Goal: Information Seeking & Learning: Find specific fact

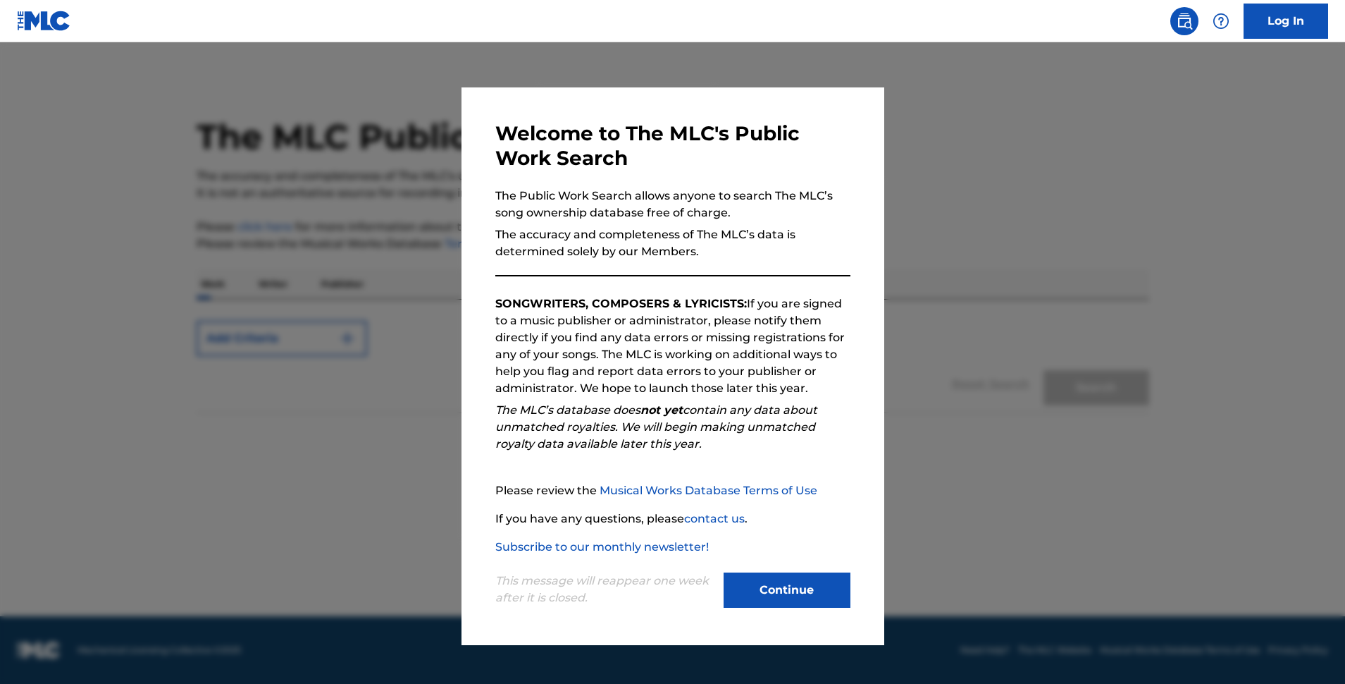
drag, startPoint x: 761, startPoint y: 591, endPoint x: 779, endPoint y: 581, distance: 20.8
click at [760, 591] on button "Continue" at bounding box center [787, 589] width 127 height 35
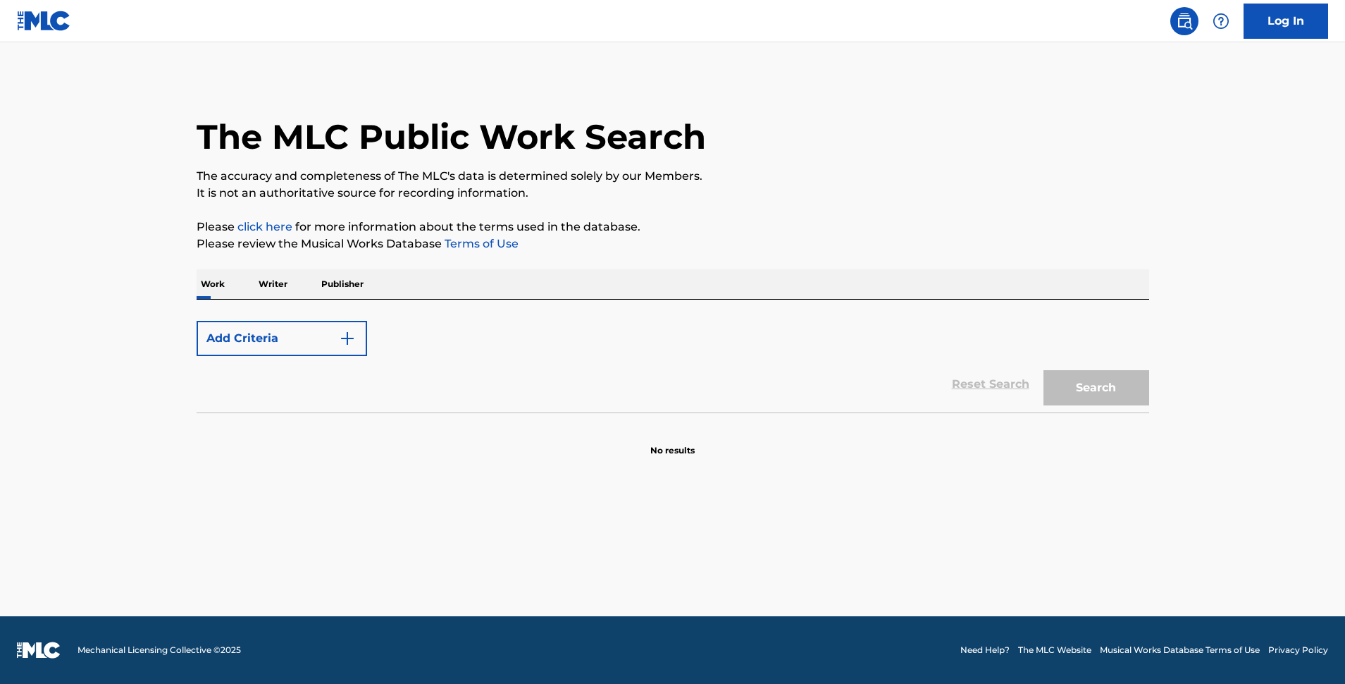
drag, startPoint x: 877, startPoint y: 395, endPoint x: 868, endPoint y: 394, distance: 9.3
click at [875, 395] on div "Reset Search Search" at bounding box center [673, 384] width 953 height 56
click at [219, 284] on p "Work" at bounding box center [213, 284] width 32 height 30
click at [414, 314] on form "Add Criteria Reset Search Search" at bounding box center [673, 363] width 953 height 99
click at [343, 335] on img "Search Form" at bounding box center [347, 338] width 17 height 17
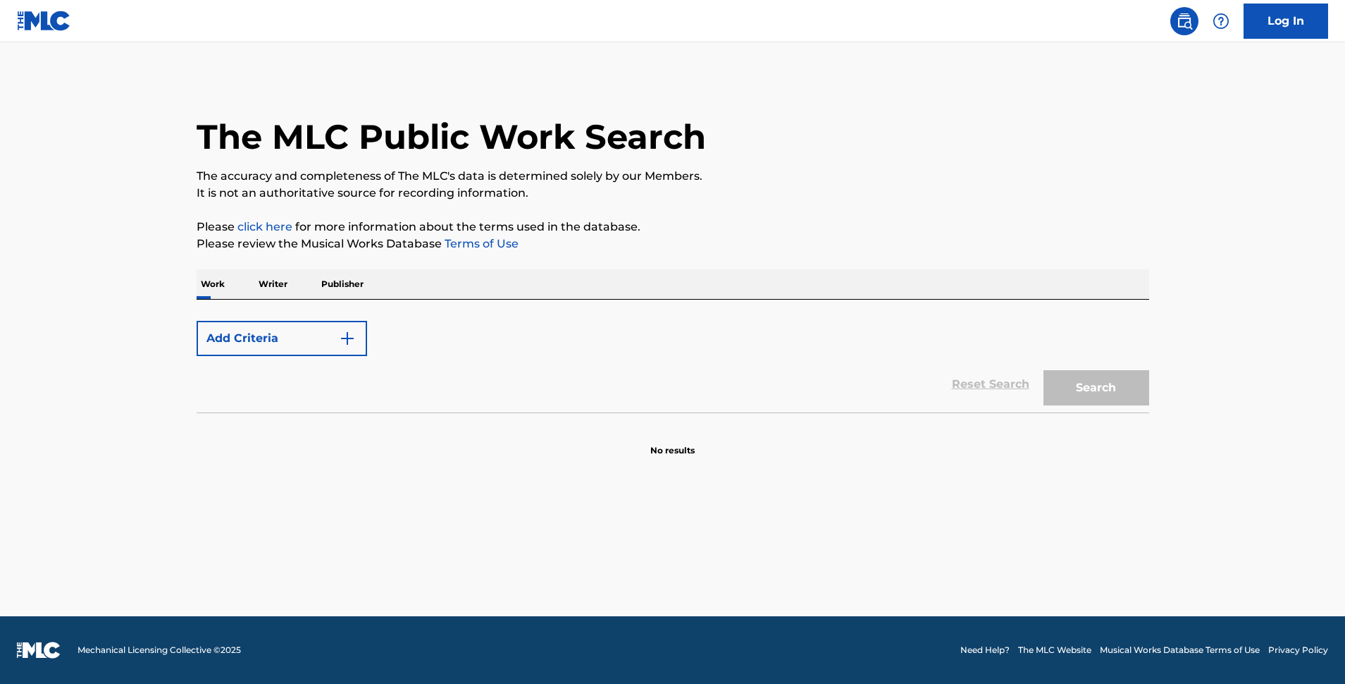
click at [355, 335] on img "Search Form" at bounding box center [347, 338] width 17 height 17
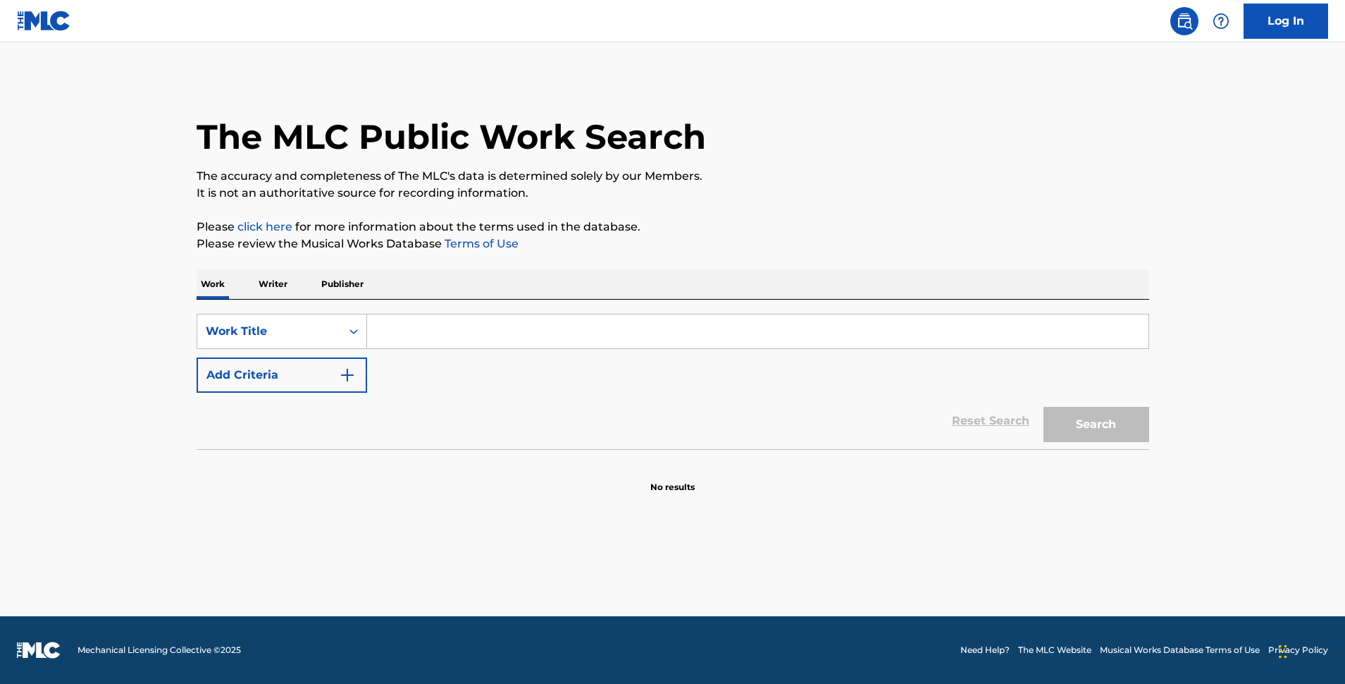
click at [397, 333] on input "Search Form" at bounding box center [758, 331] width 782 height 34
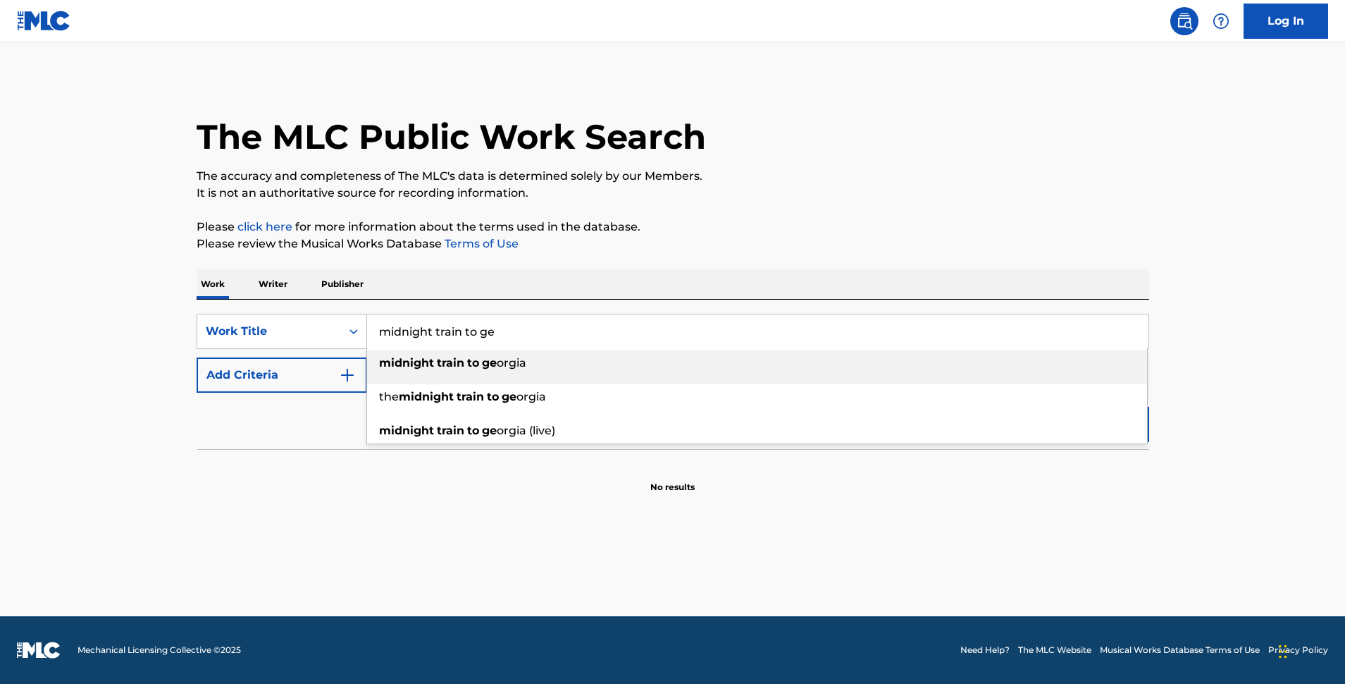
click at [428, 364] on strong "midnight" at bounding box center [406, 362] width 55 height 13
type input "midnight train to [US_STATE]"
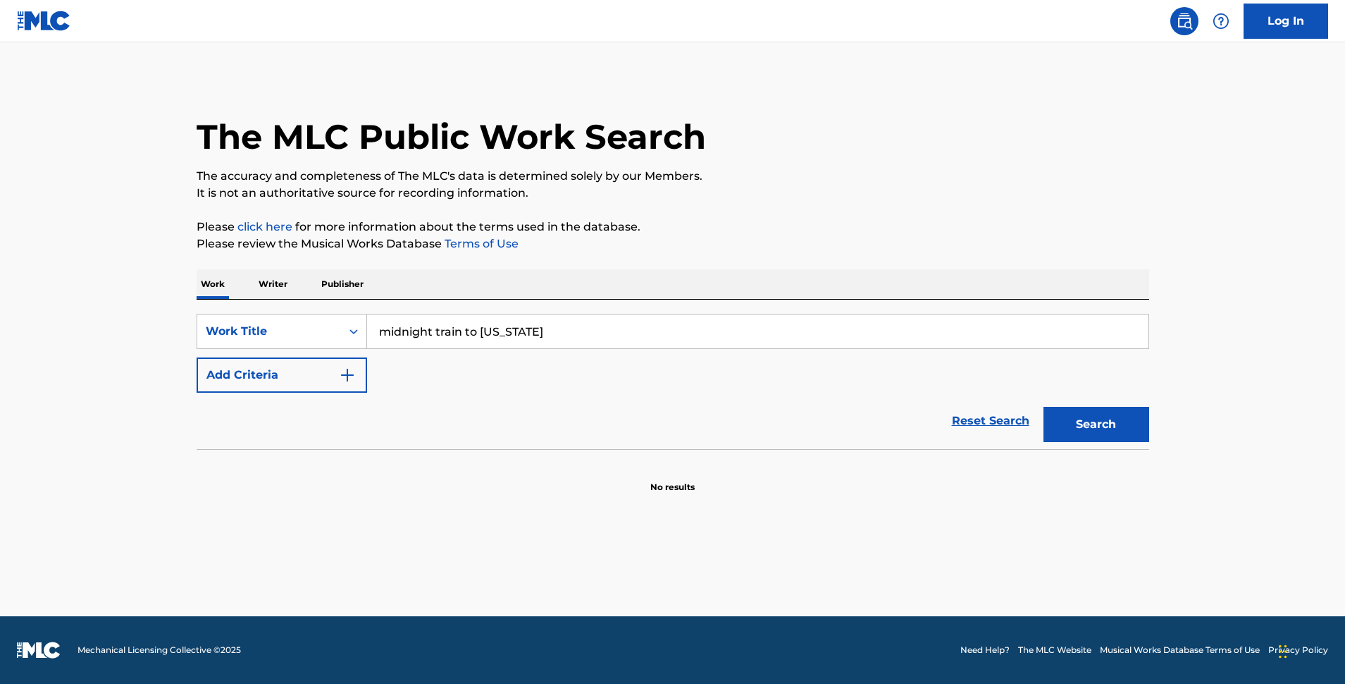
click at [1101, 421] on button "Search" at bounding box center [1097, 424] width 106 height 35
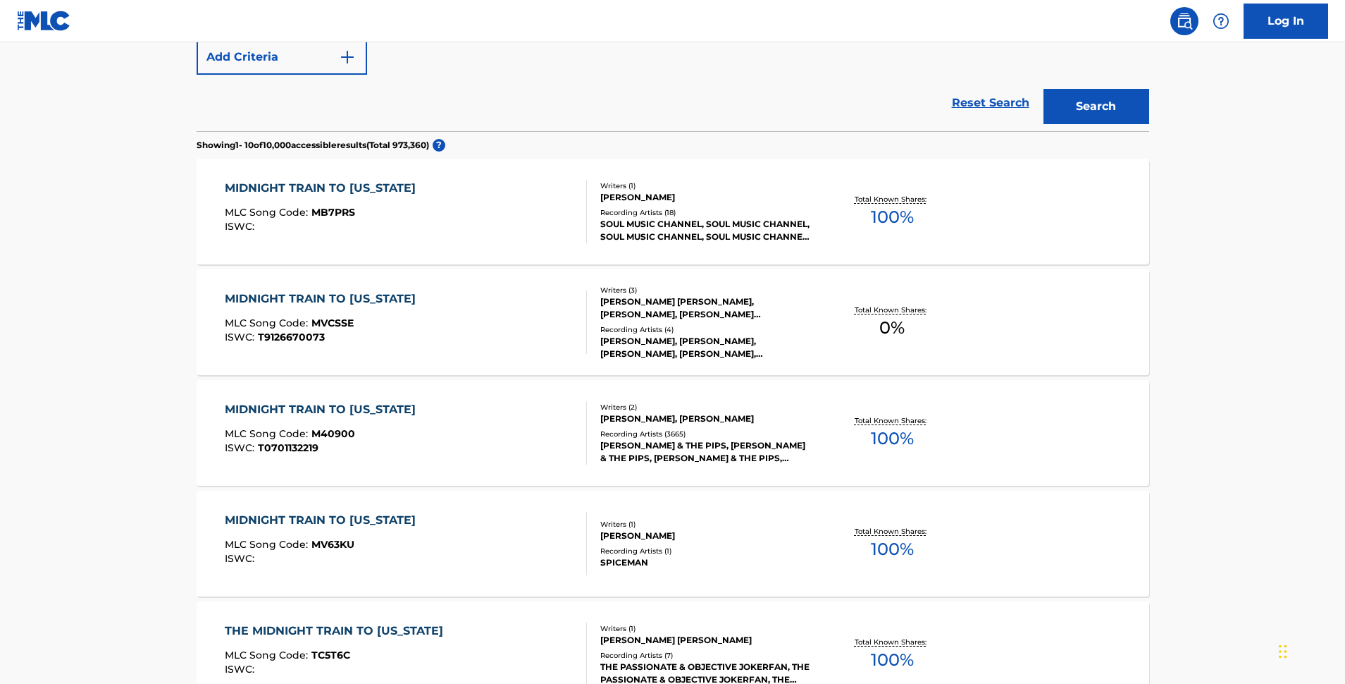
scroll to position [327, 0]
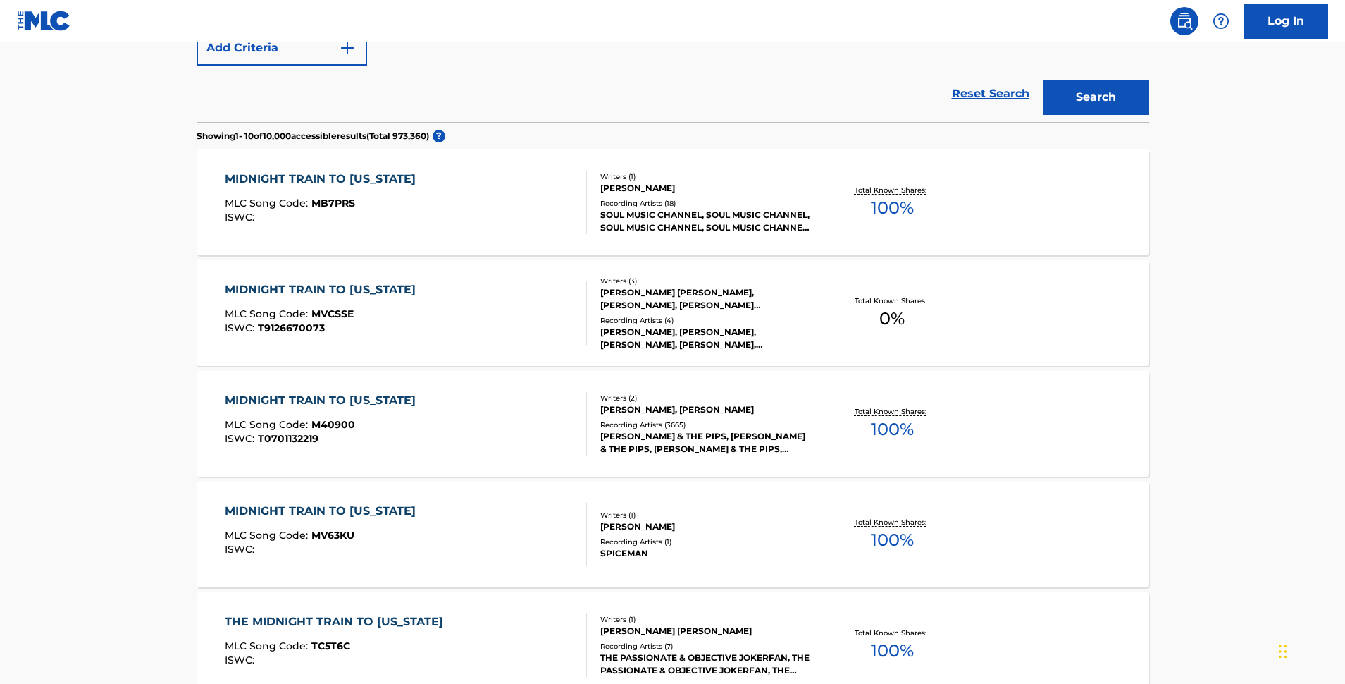
click at [280, 401] on div "MIDNIGHT TRAIN TO [US_STATE]" at bounding box center [324, 400] width 198 height 17
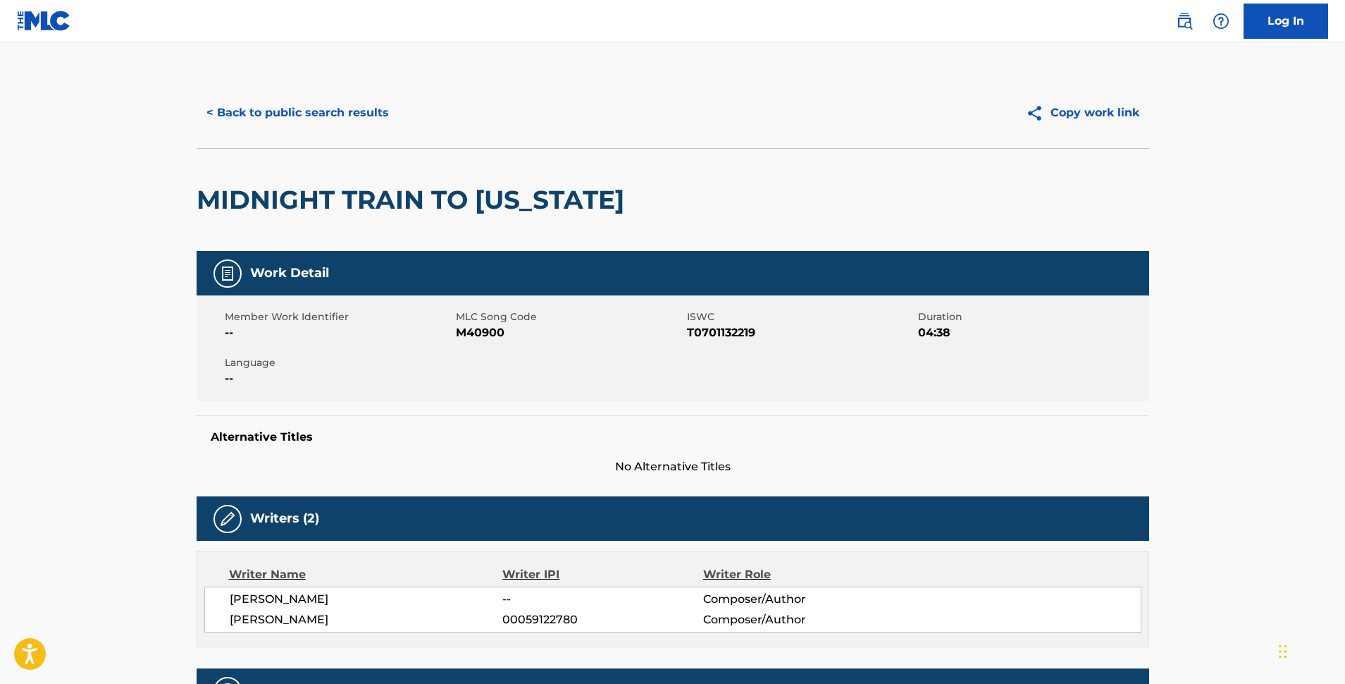
drag, startPoint x: 357, startPoint y: 113, endPoint x: 412, endPoint y: 112, distance: 55.0
click at [357, 113] on button "< Back to public search results" at bounding box center [298, 112] width 202 height 35
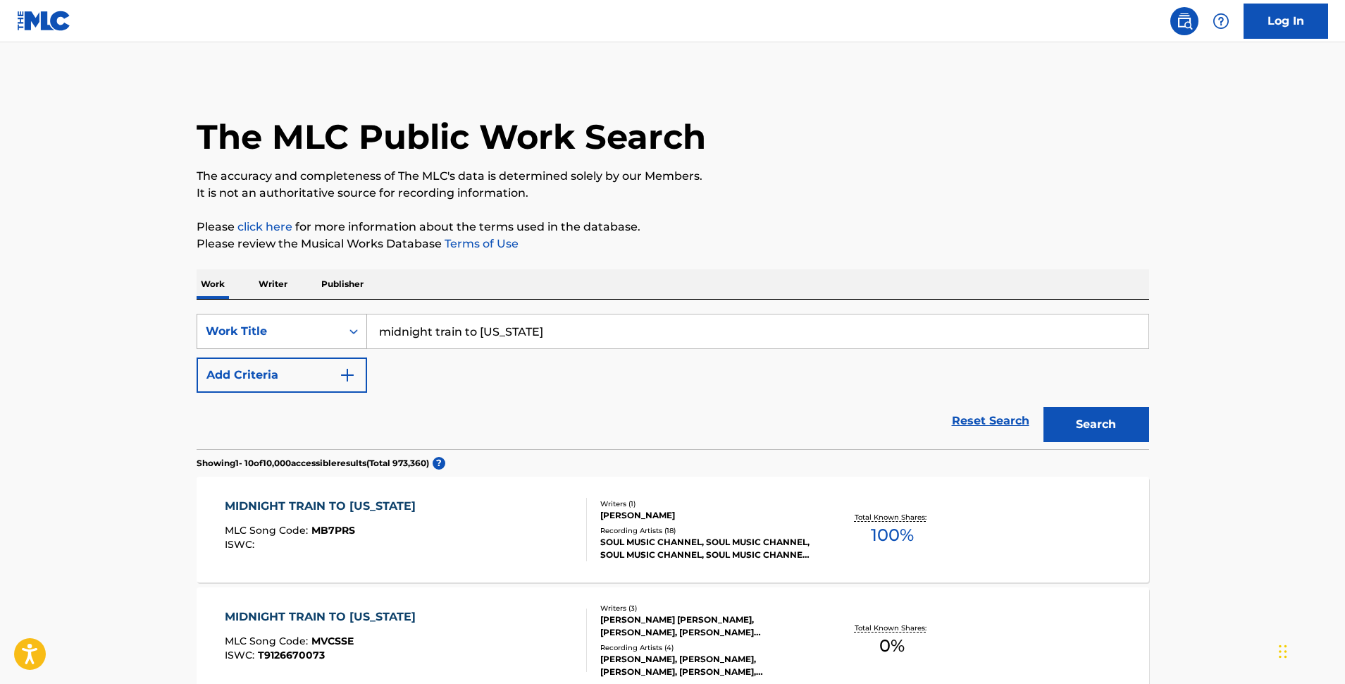
drag, startPoint x: 501, startPoint y: 329, endPoint x: 274, endPoint y: 321, distance: 227.0
click at [367, 321] on input "midnight train to [US_STATE]" at bounding box center [758, 331] width 782 height 34
type input "if we never meet again"
click at [343, 371] on img "Search Form" at bounding box center [347, 374] width 17 height 17
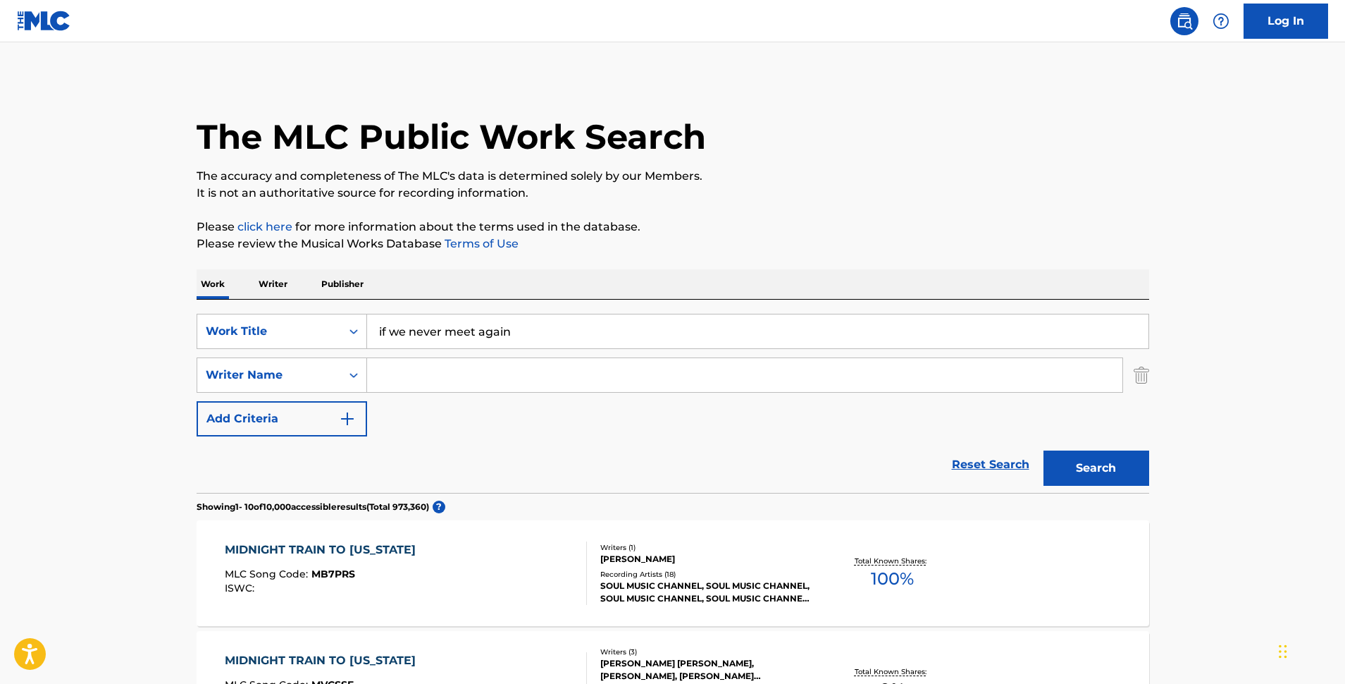
click at [407, 380] on input "Search Form" at bounding box center [744, 375] width 755 height 34
type input "[PERSON_NAME]"
click at [1092, 462] on button "Search" at bounding box center [1097, 467] width 106 height 35
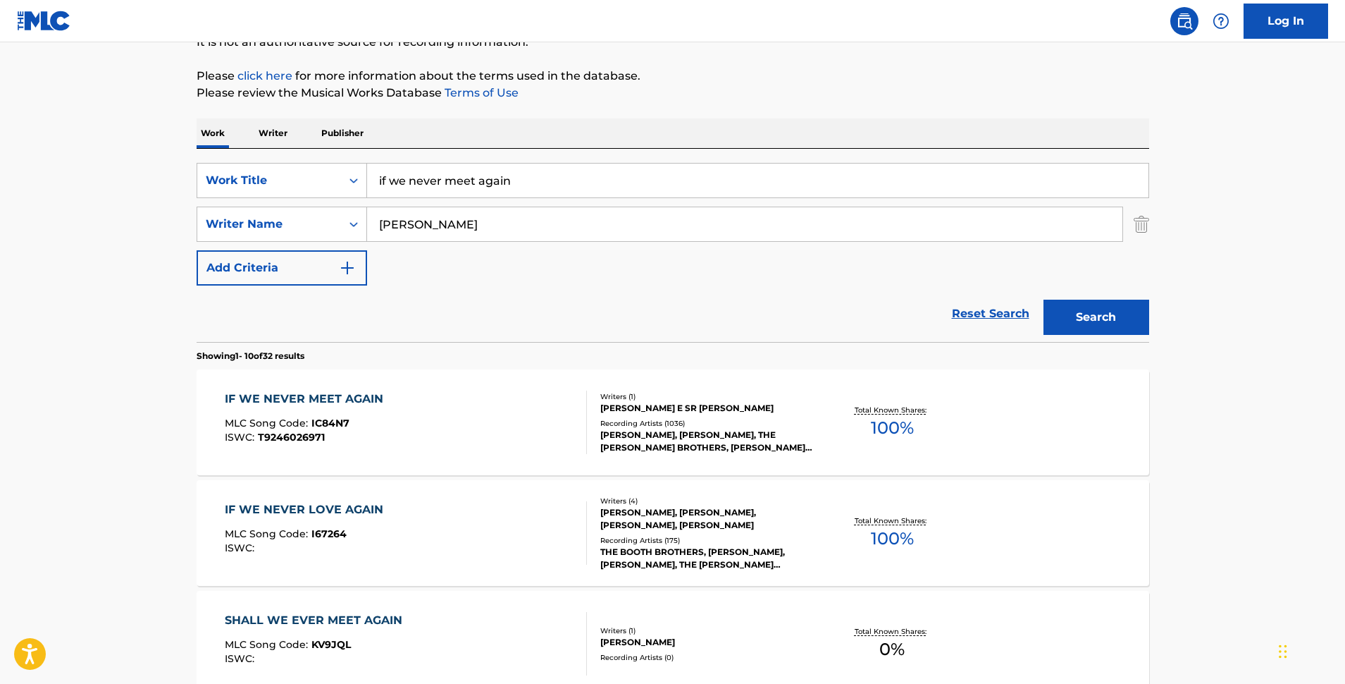
scroll to position [156, 0]
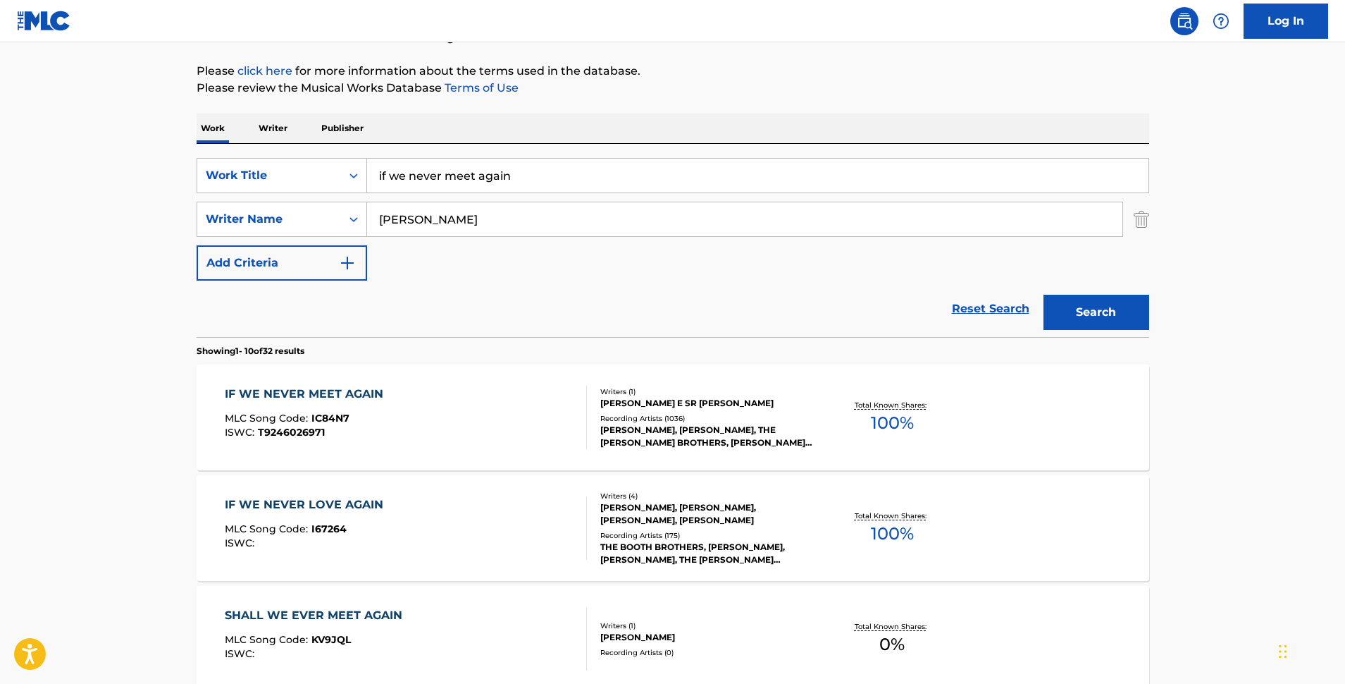
click at [619, 402] on div "[PERSON_NAME] E SR [PERSON_NAME]" at bounding box center [706, 403] width 213 height 13
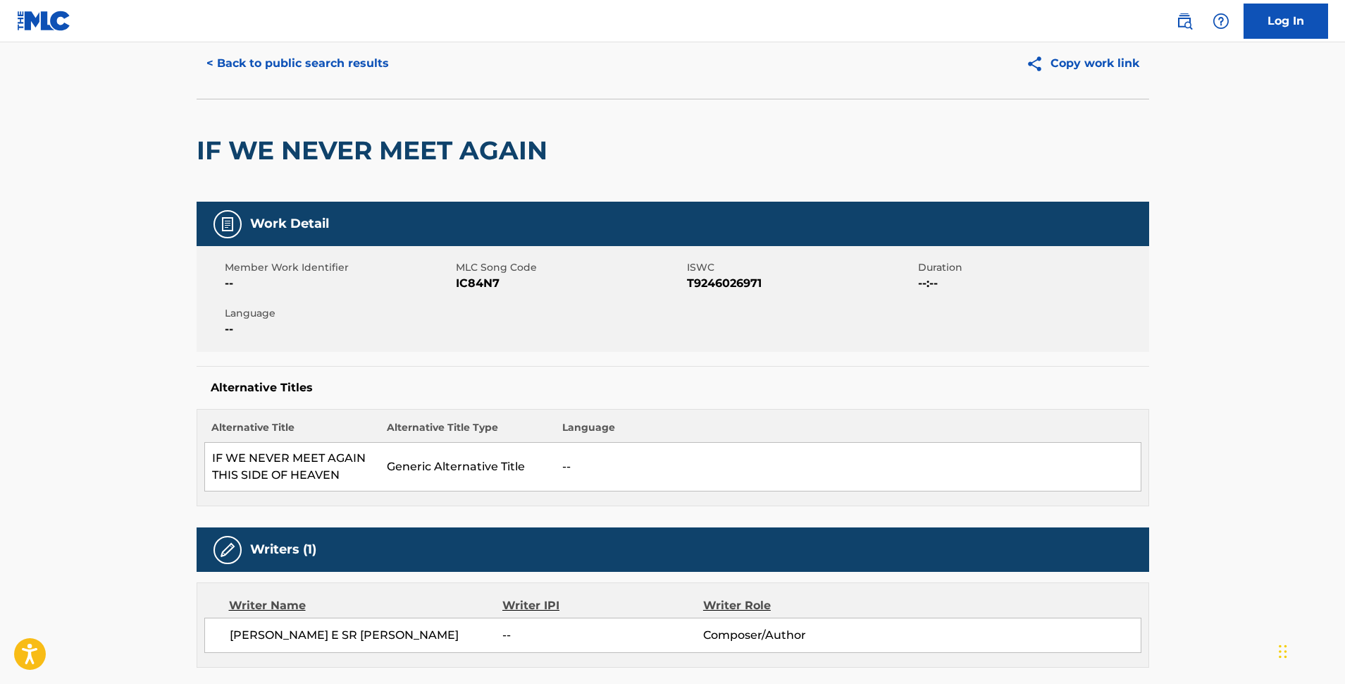
scroll to position [44, 0]
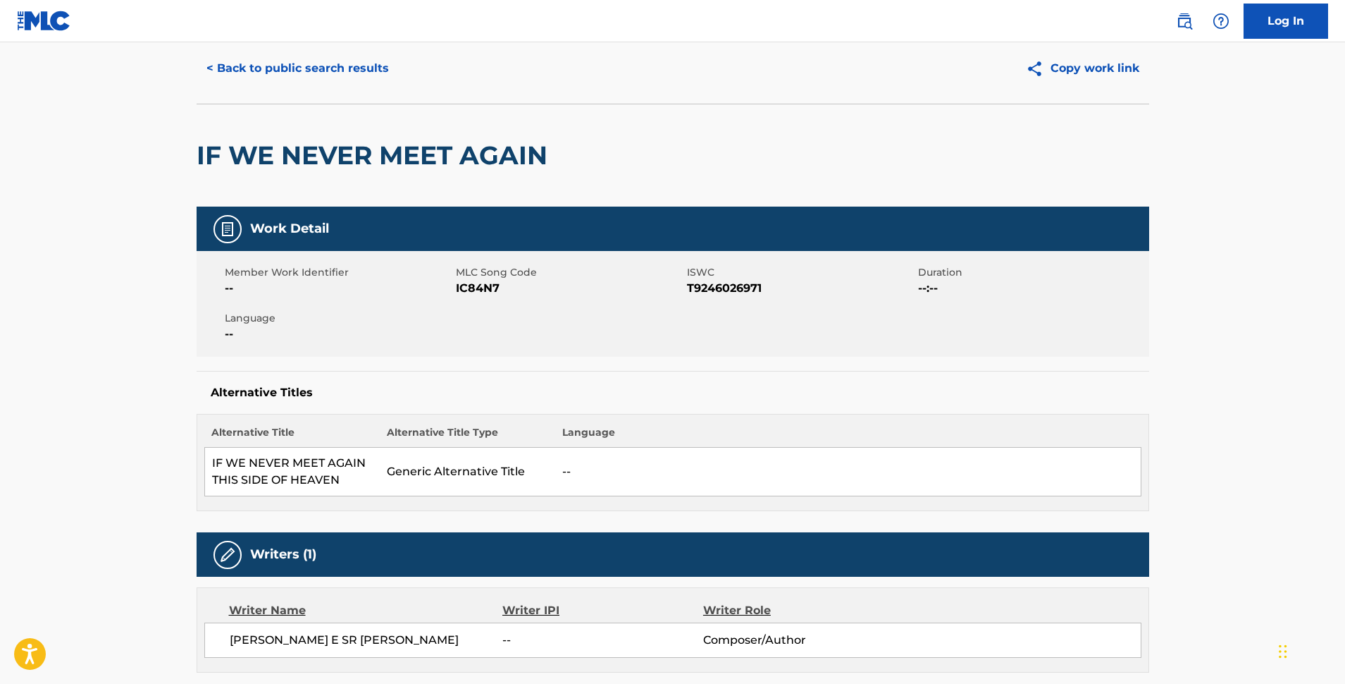
click at [251, 76] on button "< Back to public search results" at bounding box center [298, 68] width 202 height 35
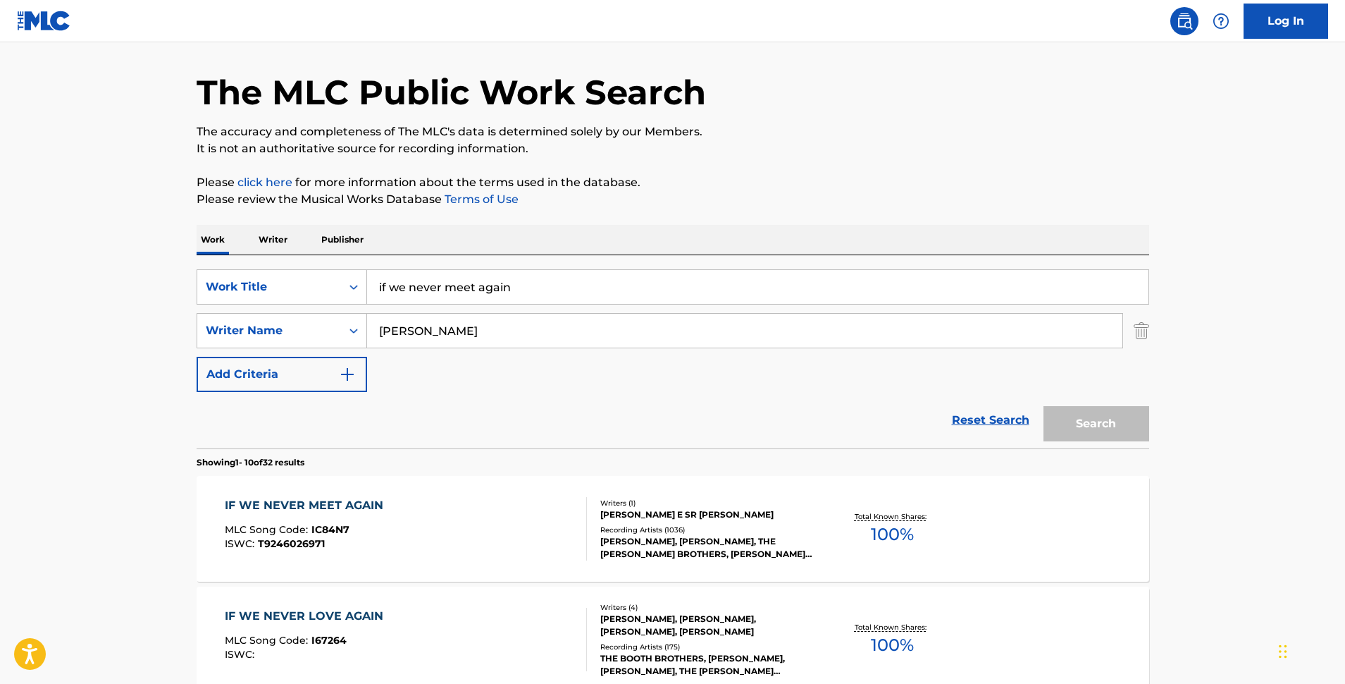
scroll to position [156, 0]
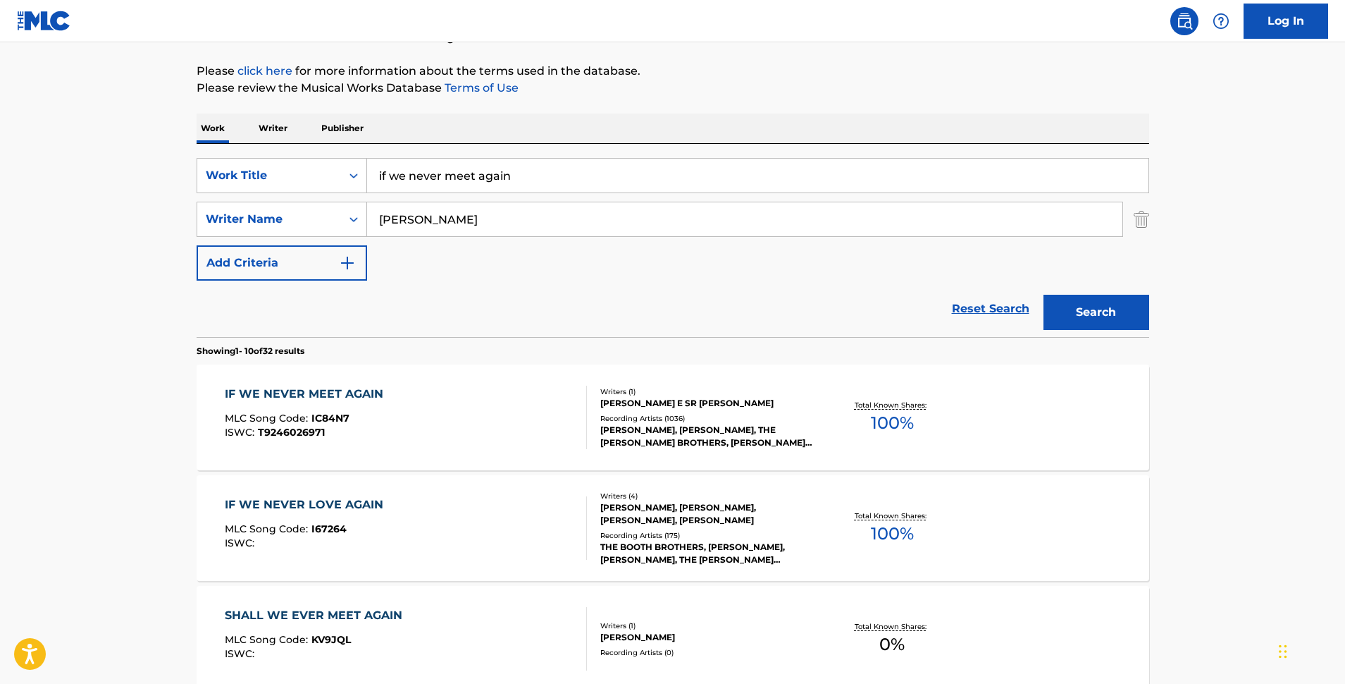
drag, startPoint x: 526, startPoint y: 177, endPoint x: 275, endPoint y: 171, distance: 251.7
click at [367, 171] on input "if we never meet again" at bounding box center [758, 176] width 782 height 34
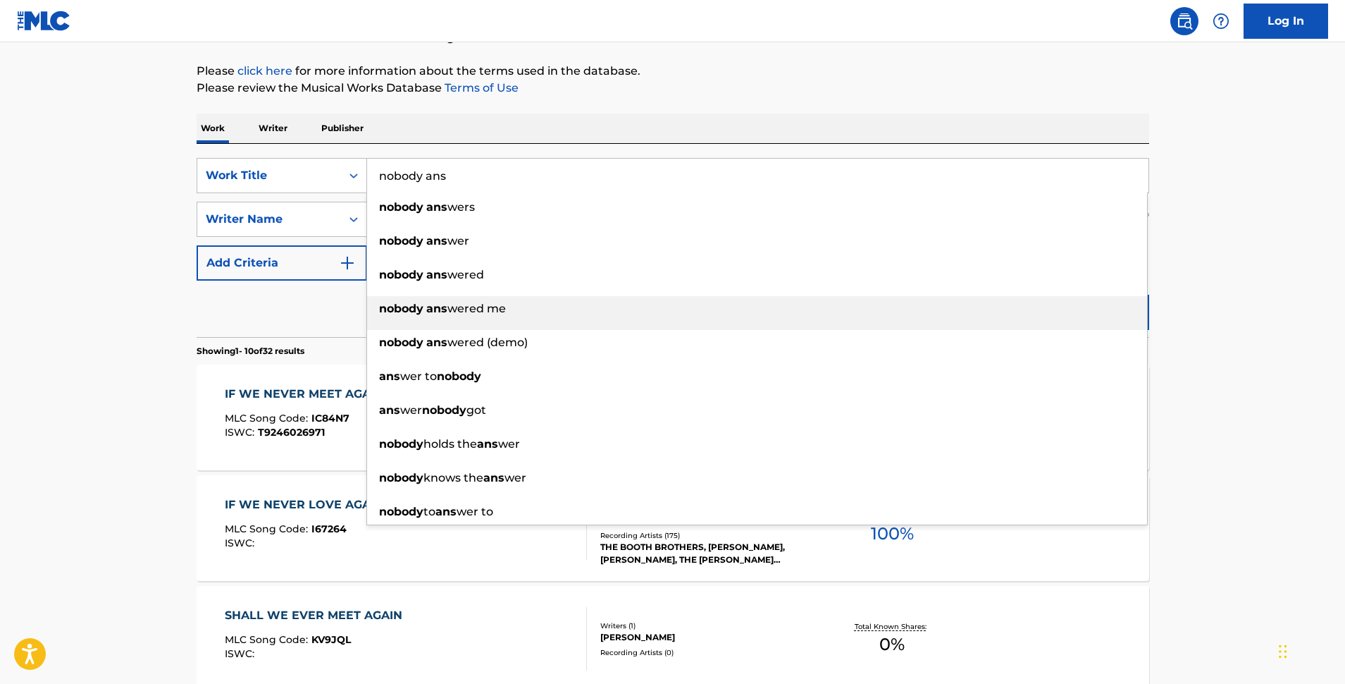
drag, startPoint x: 428, startPoint y: 304, endPoint x: 512, endPoint y: 305, distance: 83.9
click at [428, 304] on strong "ans" at bounding box center [436, 308] width 21 height 13
type input "nobody answered me"
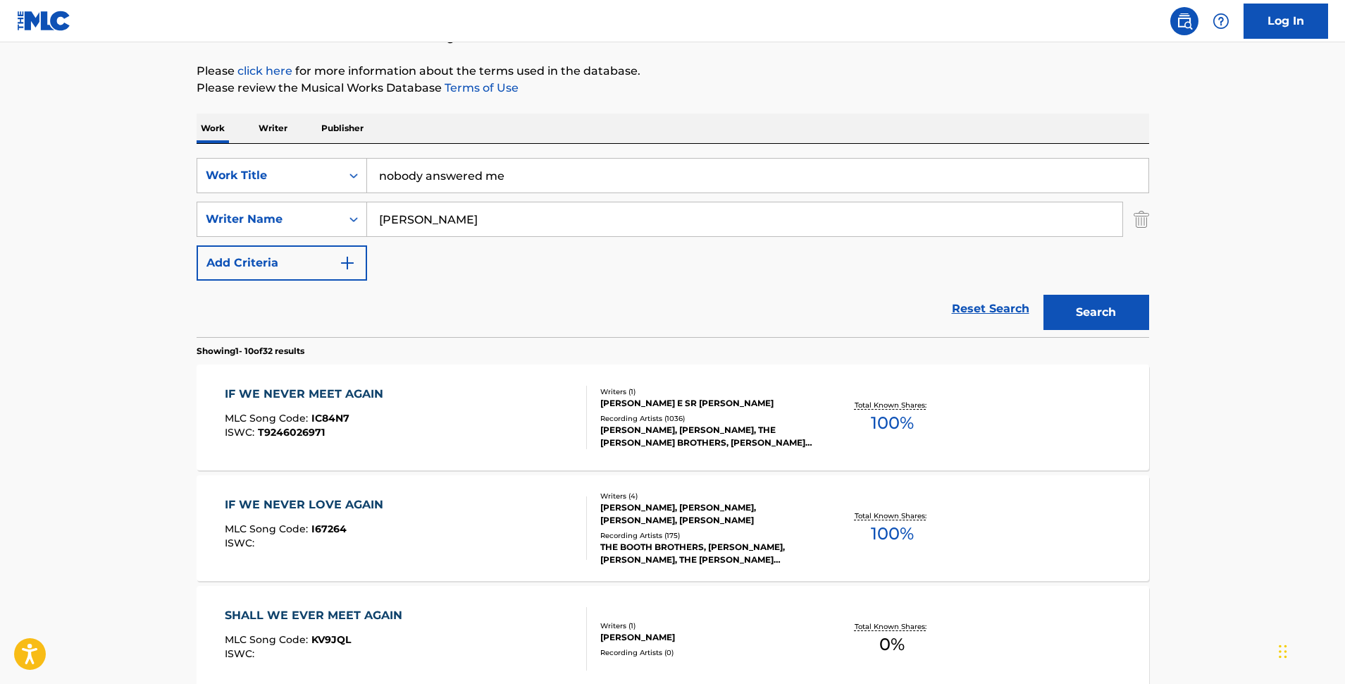
click at [1095, 307] on button "Search" at bounding box center [1097, 312] width 106 height 35
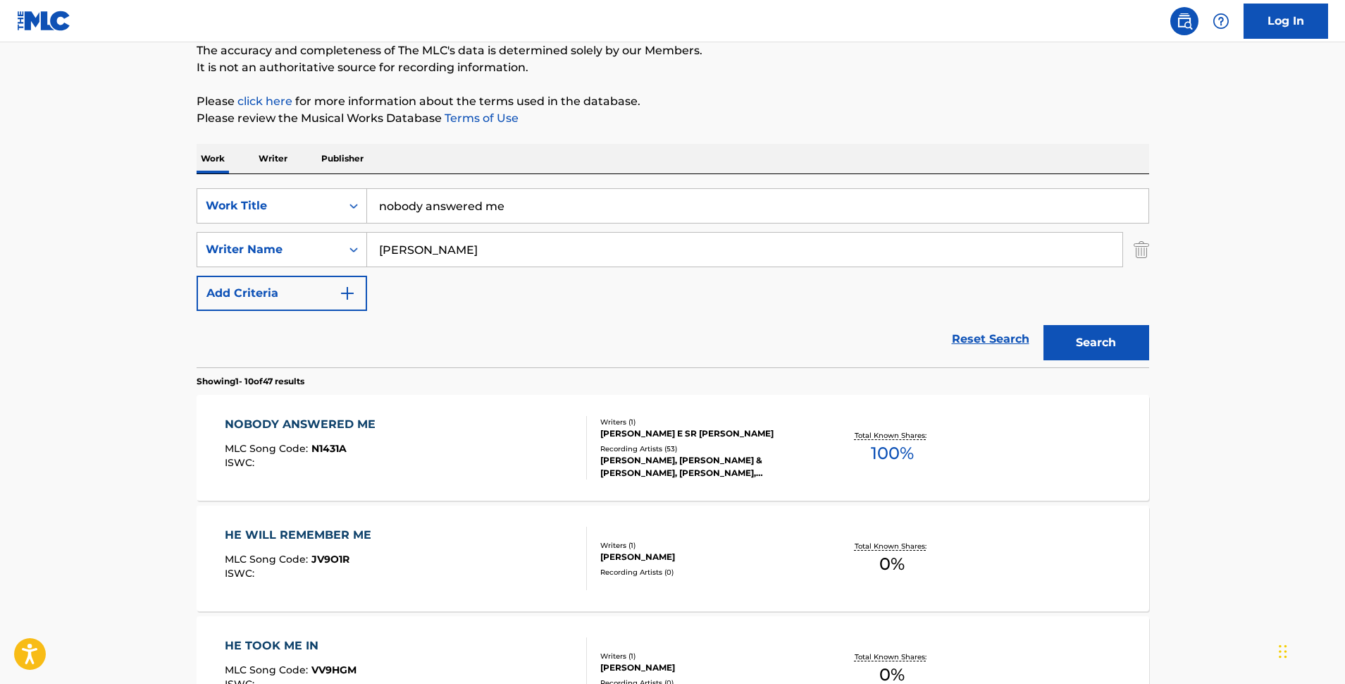
scroll to position [126, 0]
click at [632, 434] on div "[PERSON_NAME] E SR [PERSON_NAME]" at bounding box center [706, 432] width 213 height 13
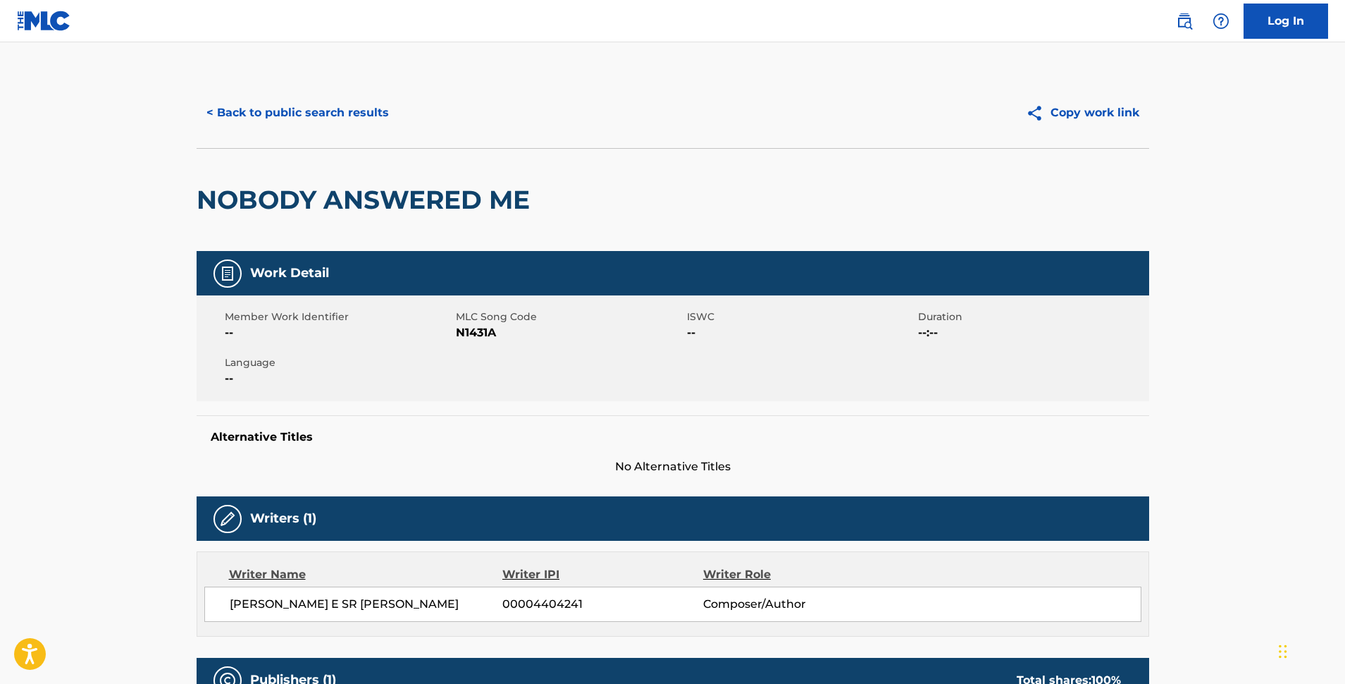
click at [316, 113] on button "< Back to public search results" at bounding box center [298, 112] width 202 height 35
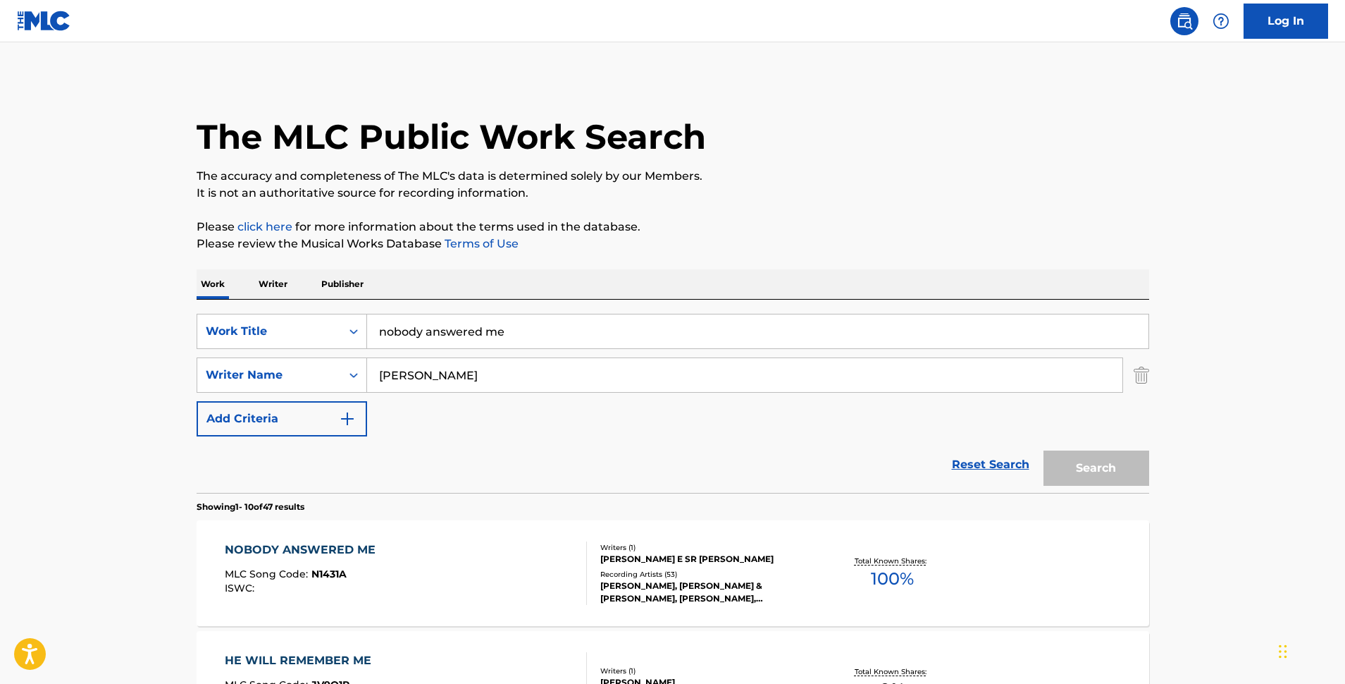
scroll to position [126, 0]
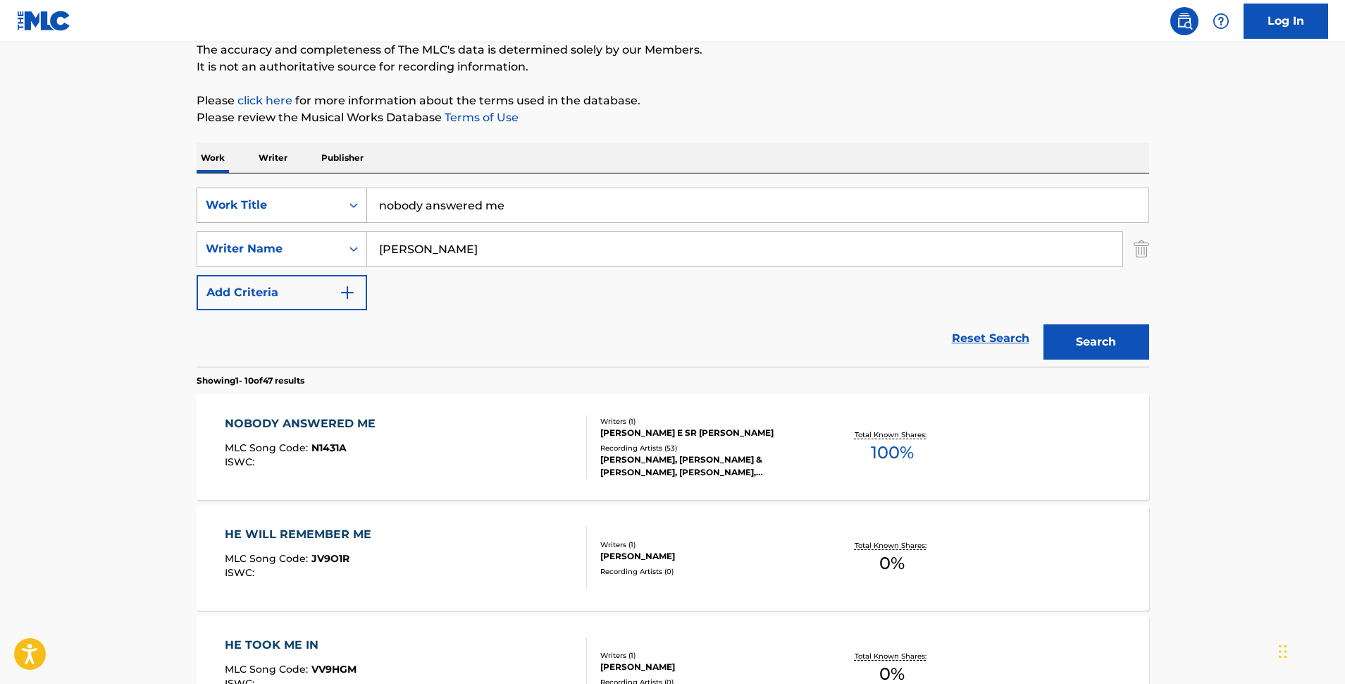
drag, startPoint x: 517, startPoint y: 206, endPoint x: 316, endPoint y: 209, distance: 200.9
click at [367, 209] on input "nobody answered me" at bounding box center [758, 205] width 782 height 34
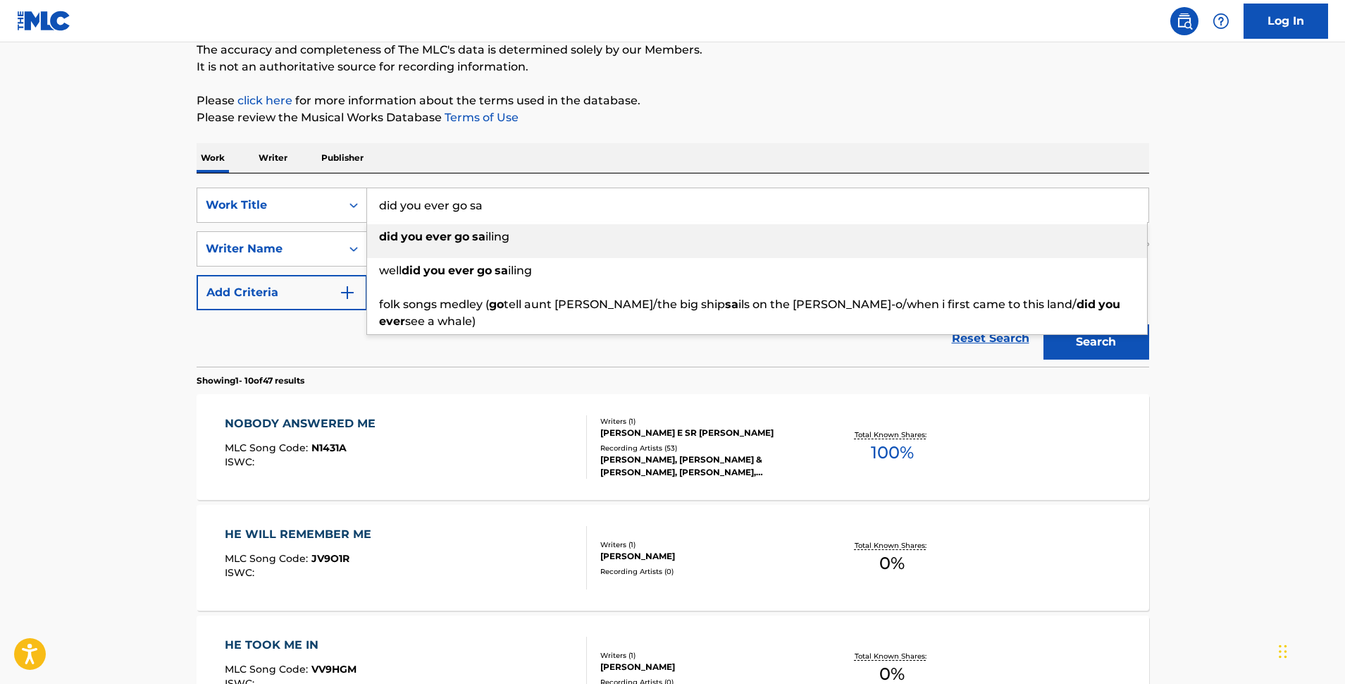
click at [414, 240] on strong "you" at bounding box center [412, 236] width 22 height 13
type input "did you ever go sailing"
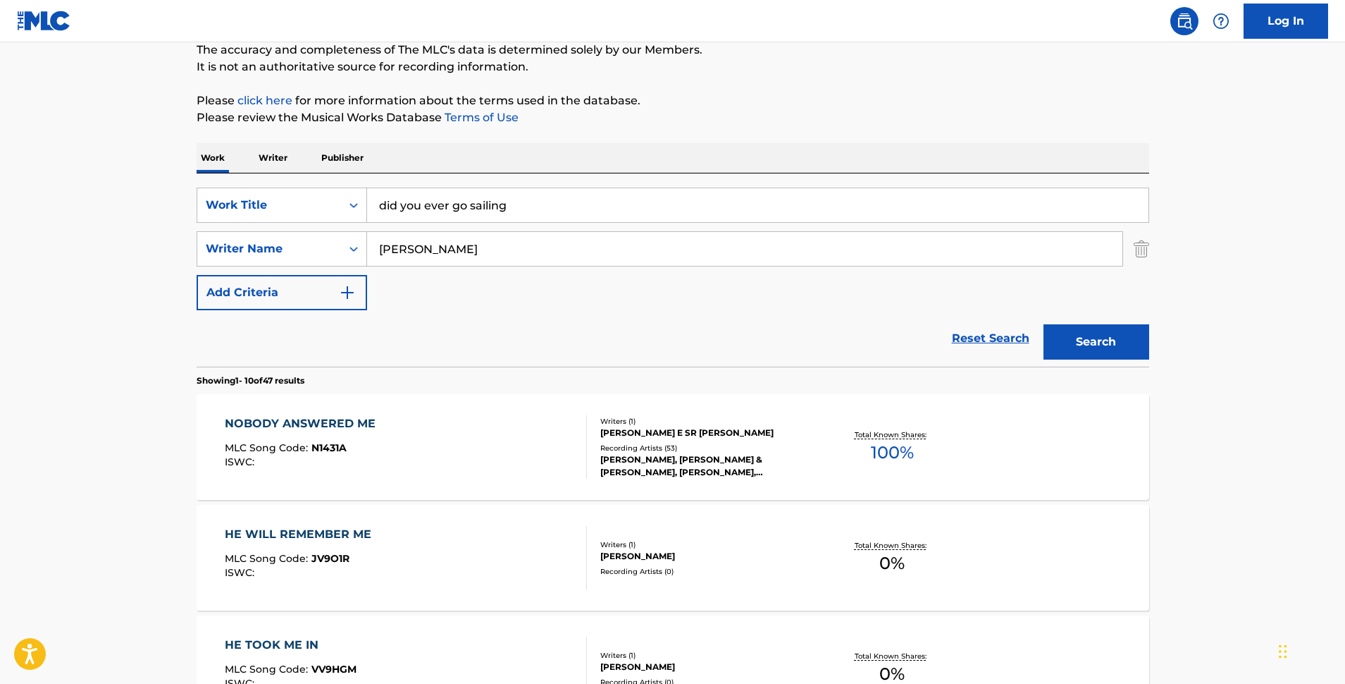
scroll to position [128, 0]
click at [1101, 347] on button "Search" at bounding box center [1097, 340] width 106 height 35
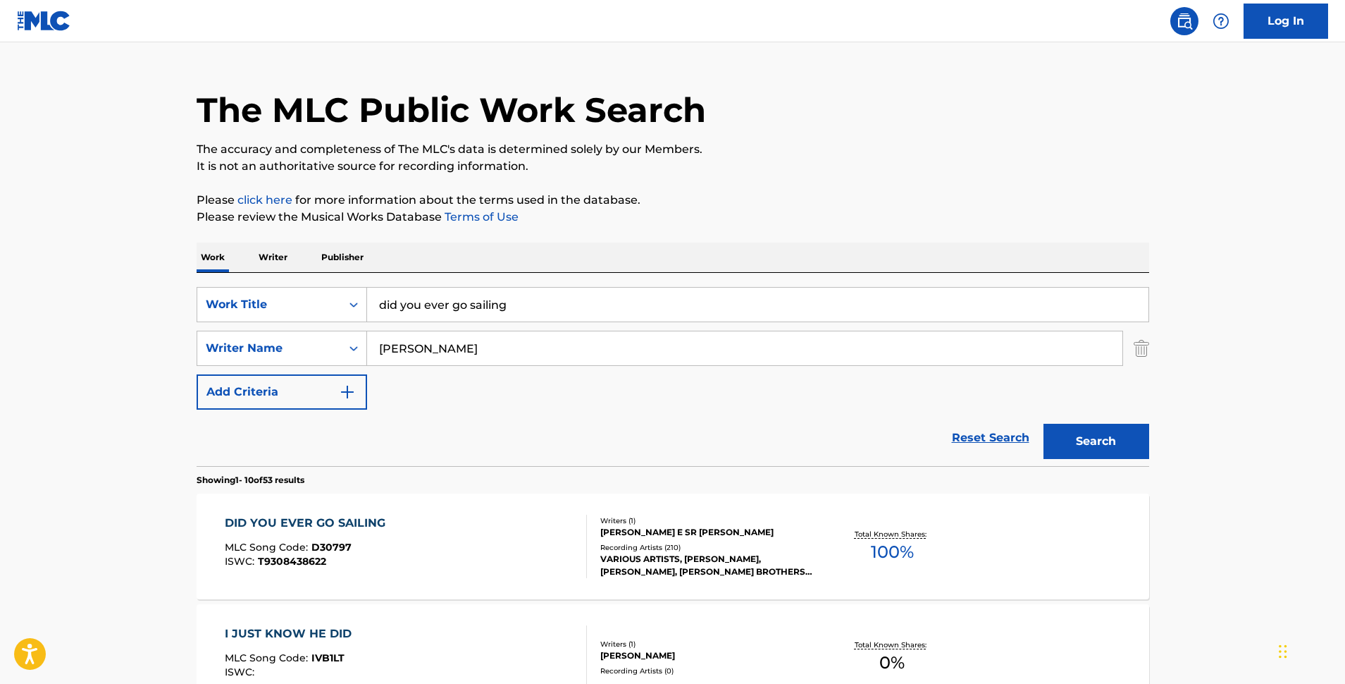
scroll to position [28, 0]
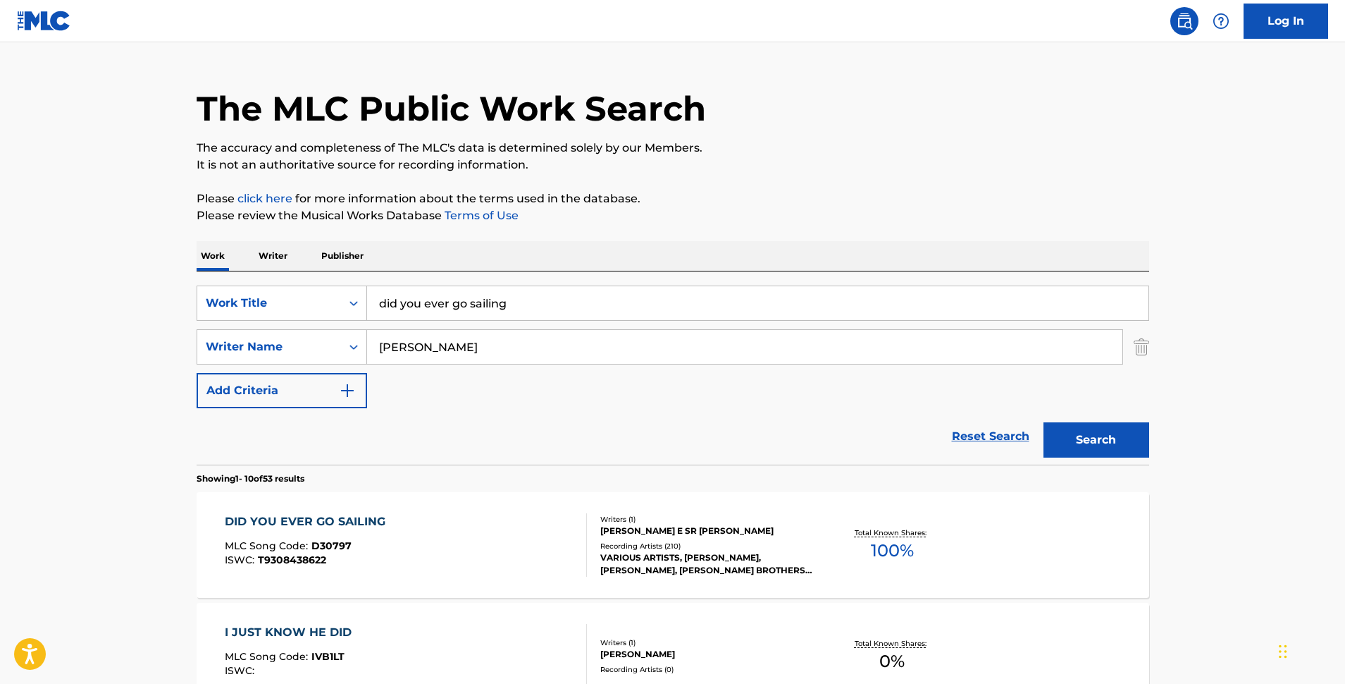
click at [631, 528] on div "[PERSON_NAME] E SR [PERSON_NAME]" at bounding box center [706, 530] width 213 height 13
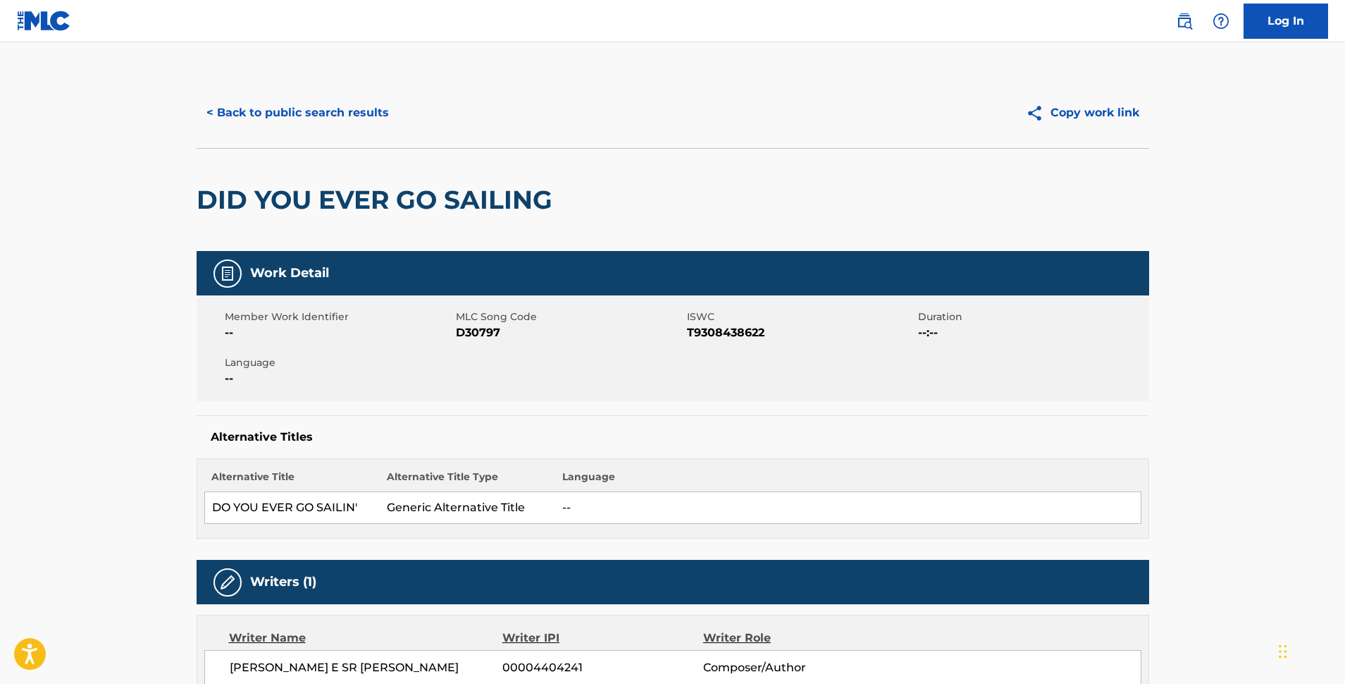
click at [347, 115] on button "< Back to public search results" at bounding box center [298, 112] width 202 height 35
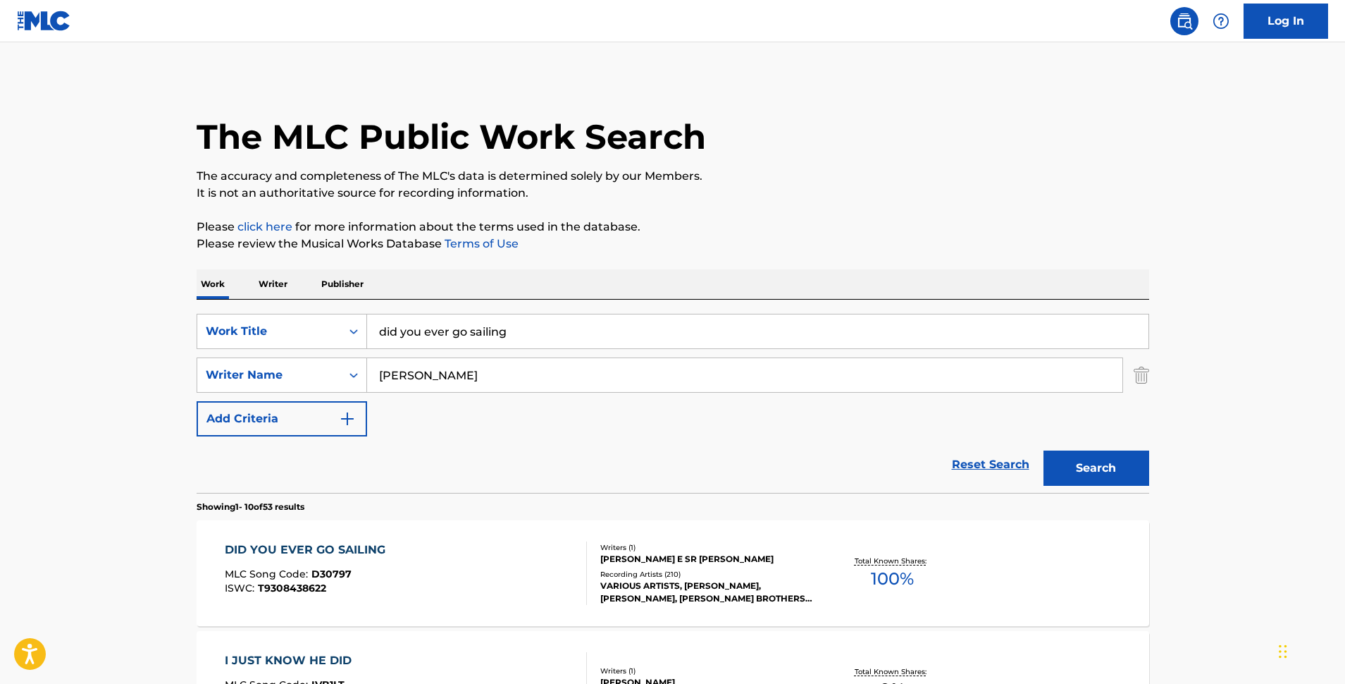
scroll to position [28, 0]
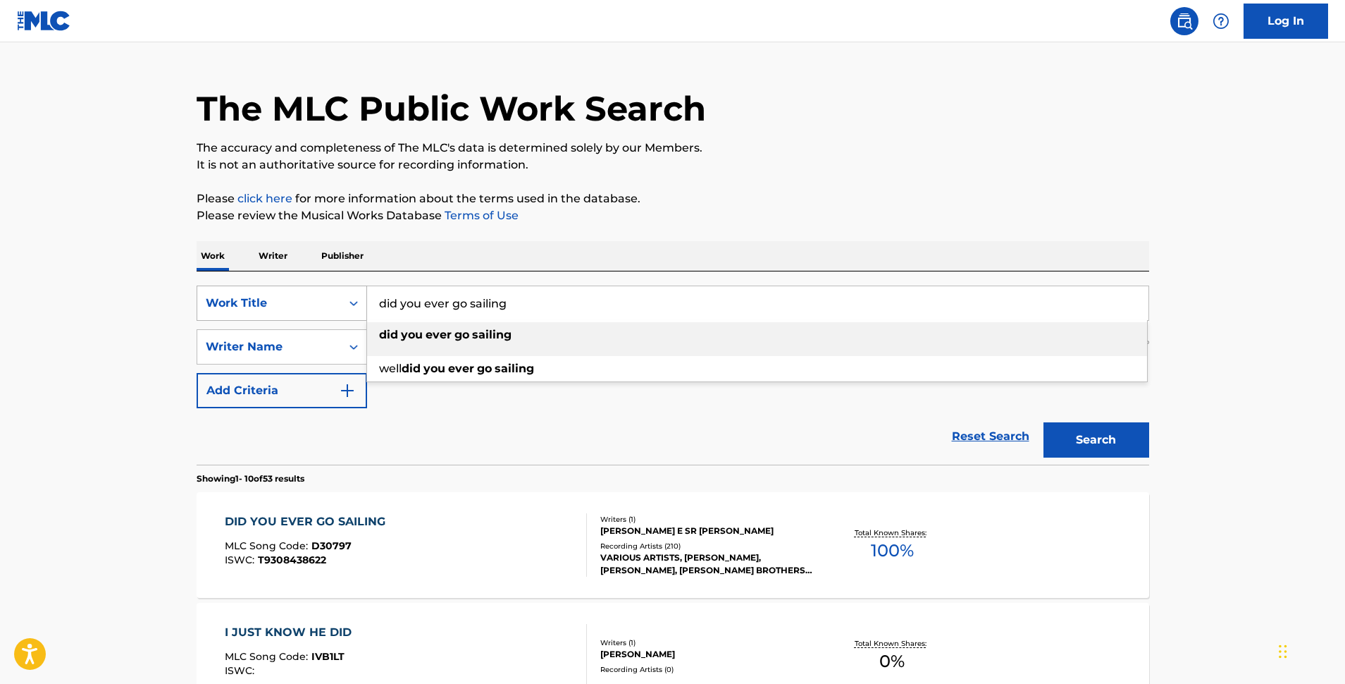
drag, startPoint x: 524, startPoint y: 305, endPoint x: 289, endPoint y: 294, distance: 234.9
click at [367, 294] on input "did you ever go sailing" at bounding box center [758, 303] width 782 height 34
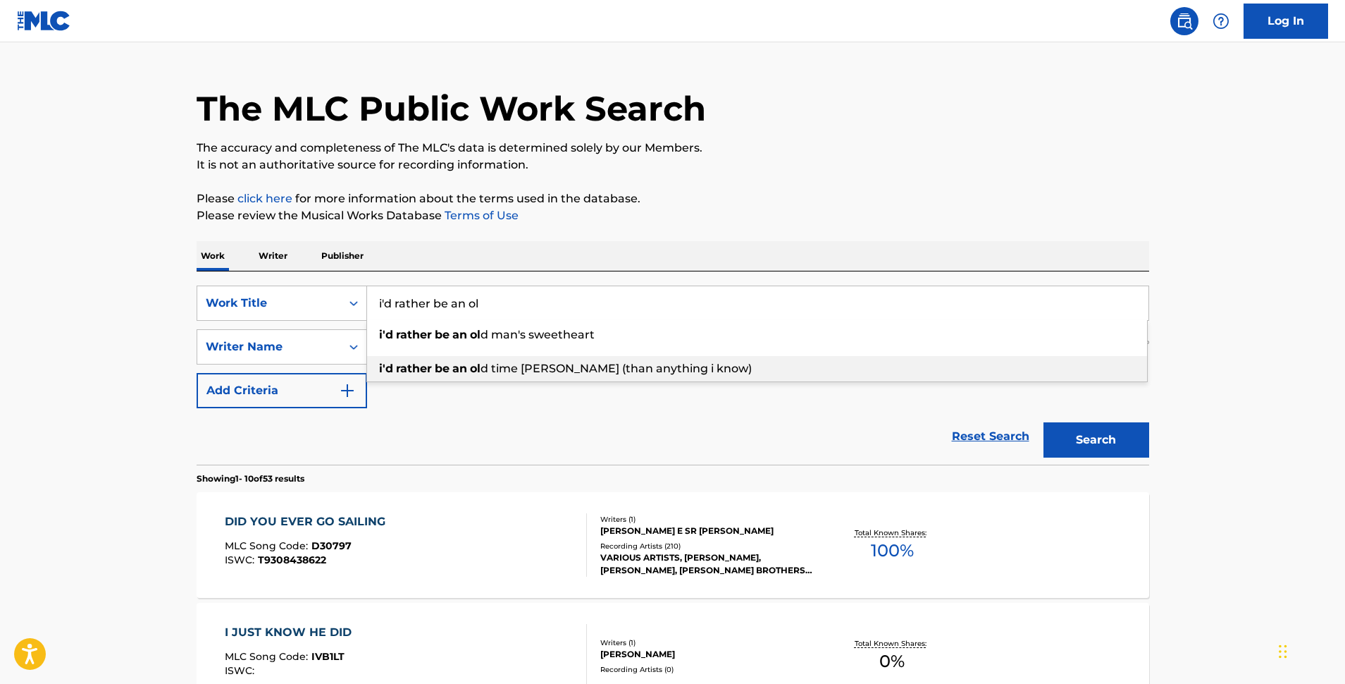
drag, startPoint x: 407, startPoint y: 363, endPoint x: 429, endPoint y: 364, distance: 21.9
click at [407, 363] on strong "rather" at bounding box center [414, 368] width 36 height 13
type input "i'd rather be an old time [DEMOGRAPHIC_DATA] (than anything i know)"
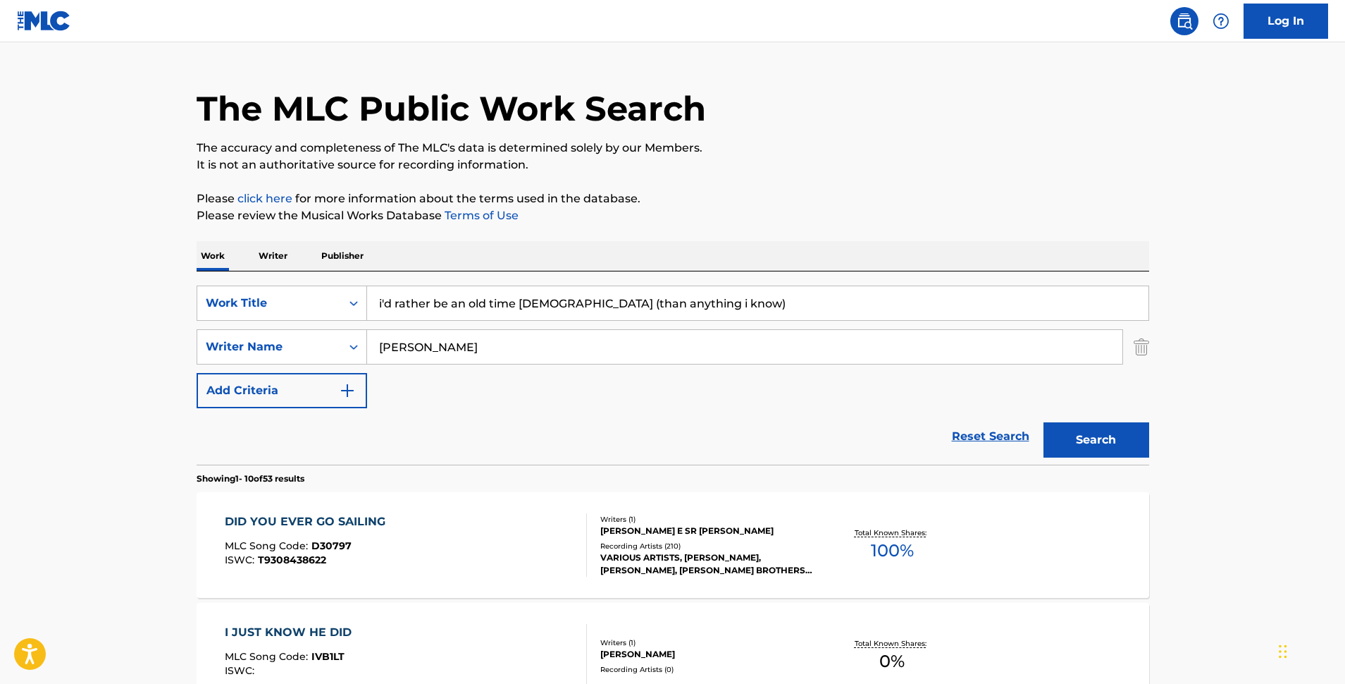
click at [1085, 441] on button "Search" at bounding box center [1097, 439] width 106 height 35
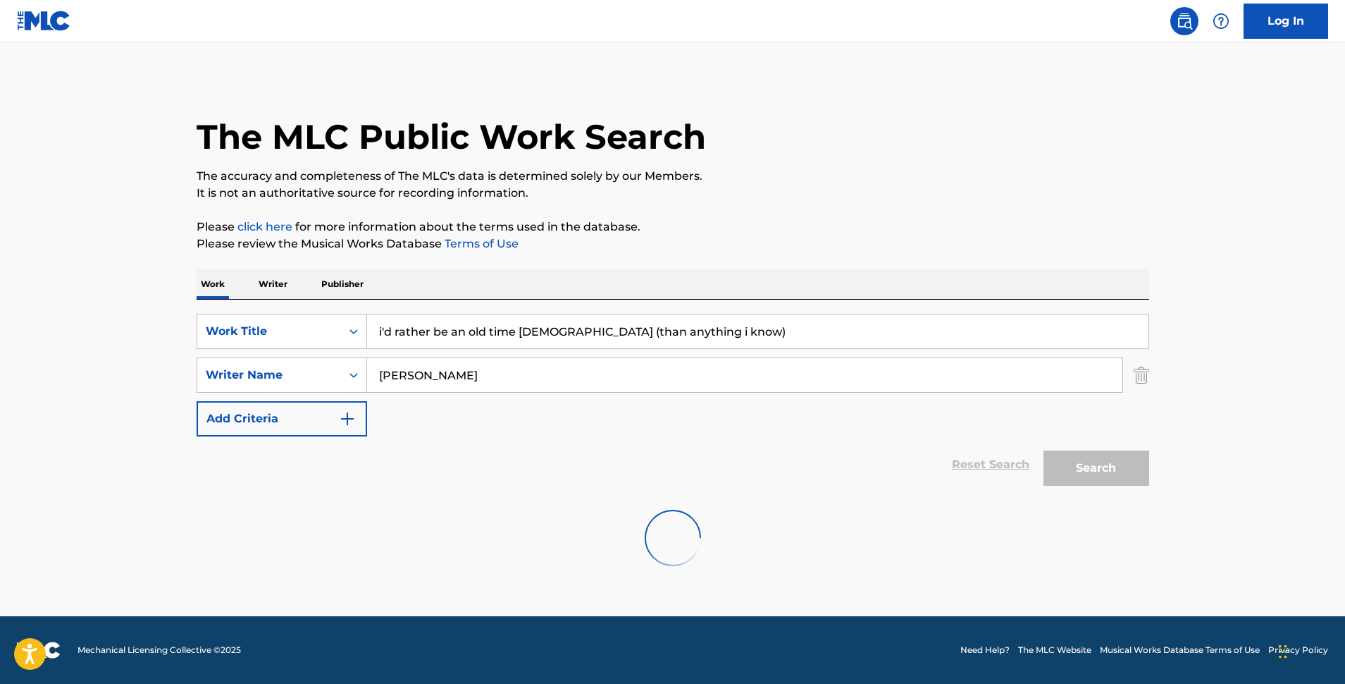
scroll to position [0, 0]
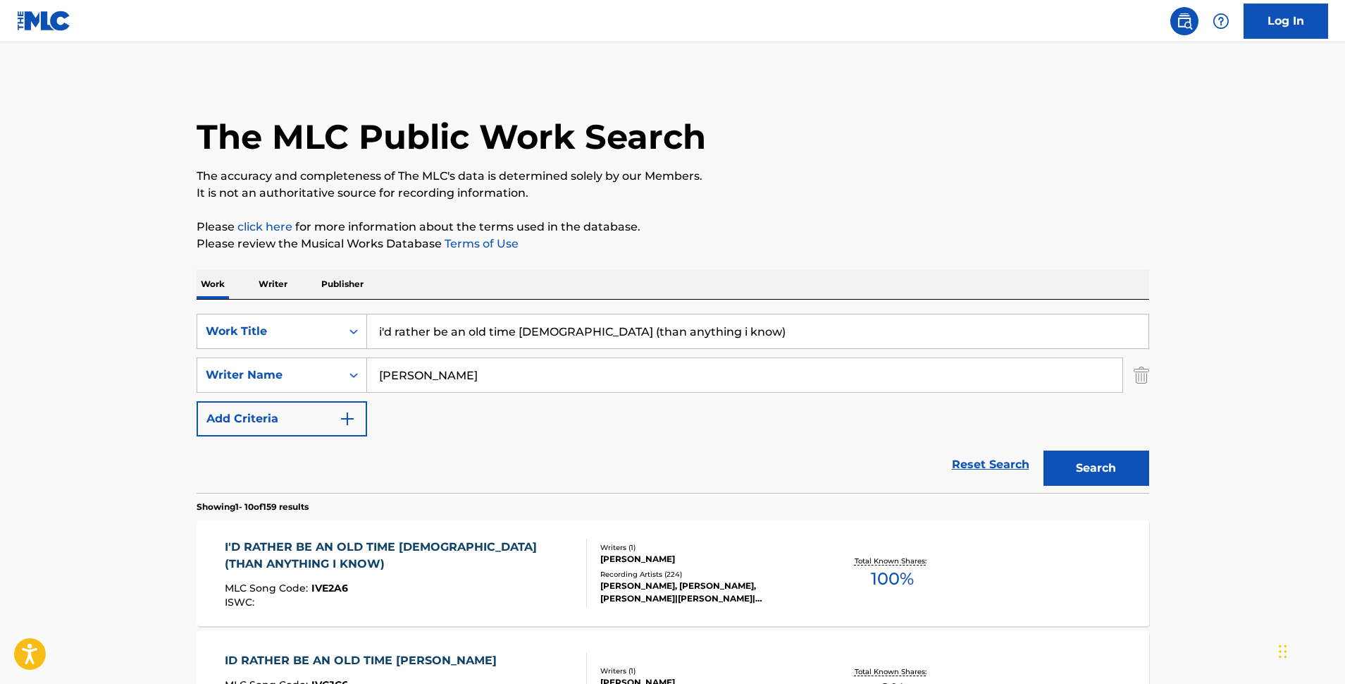
click at [625, 562] on div "[PERSON_NAME]" at bounding box center [706, 558] width 213 height 13
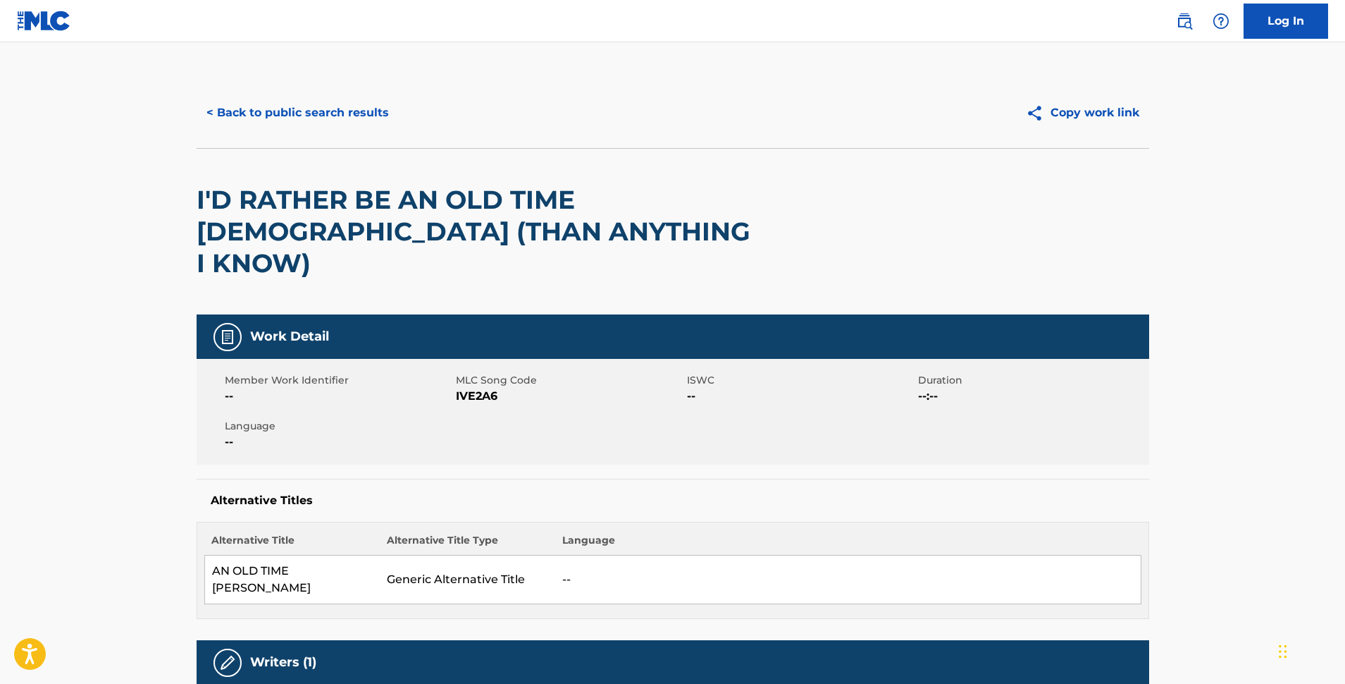
drag, startPoint x: 257, startPoint y: 113, endPoint x: 281, endPoint y: 120, distance: 24.8
click at [258, 114] on button "< Back to public search results" at bounding box center [298, 112] width 202 height 35
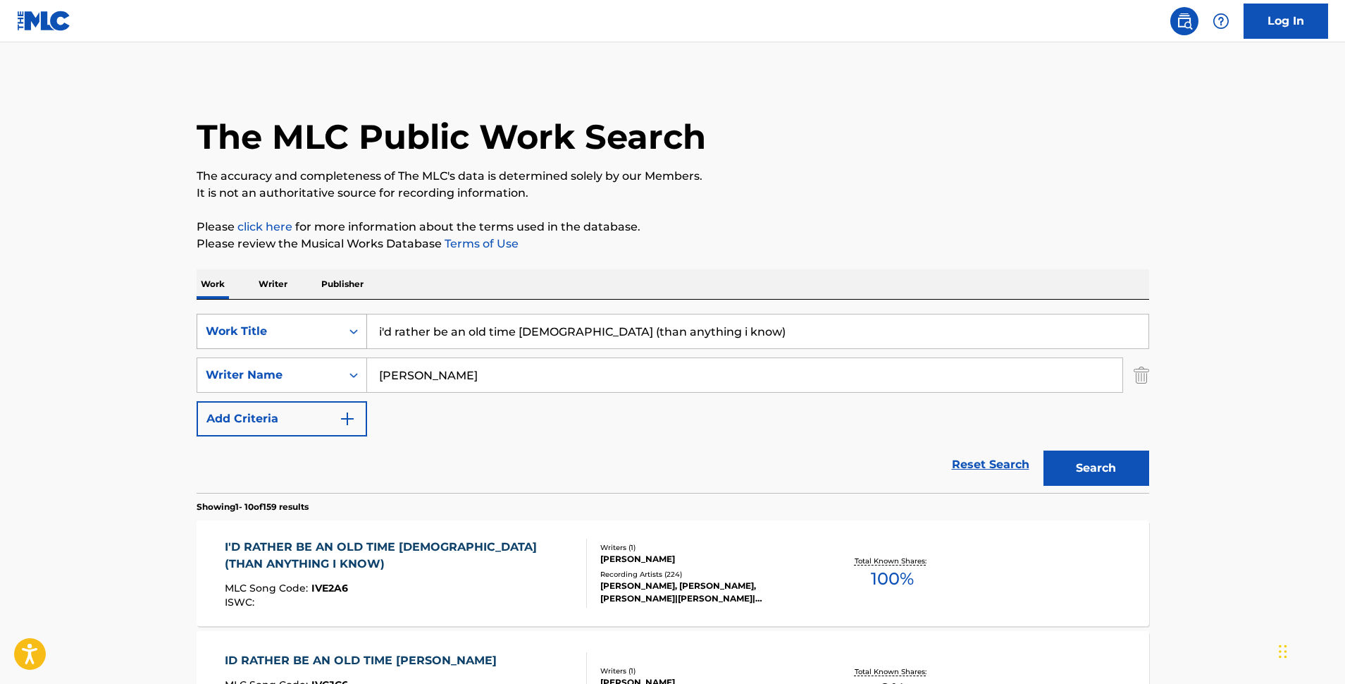
drag, startPoint x: 712, startPoint y: 333, endPoint x: 283, endPoint y: 335, distance: 429.2
click at [367, 335] on input "i'd rather be an old time [DEMOGRAPHIC_DATA] (than anything i know)" at bounding box center [758, 331] width 782 height 34
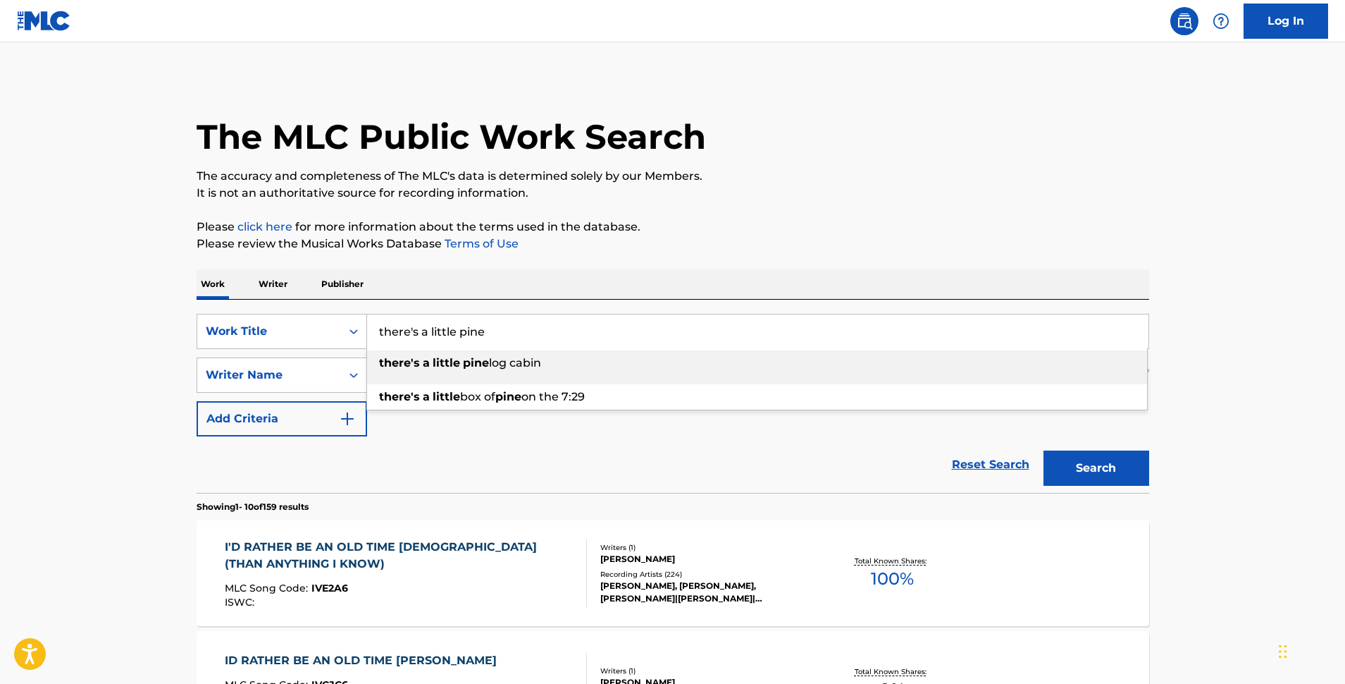
click at [439, 362] on strong "little" at bounding box center [446, 362] width 27 height 13
type input "there's a little pine log cabin"
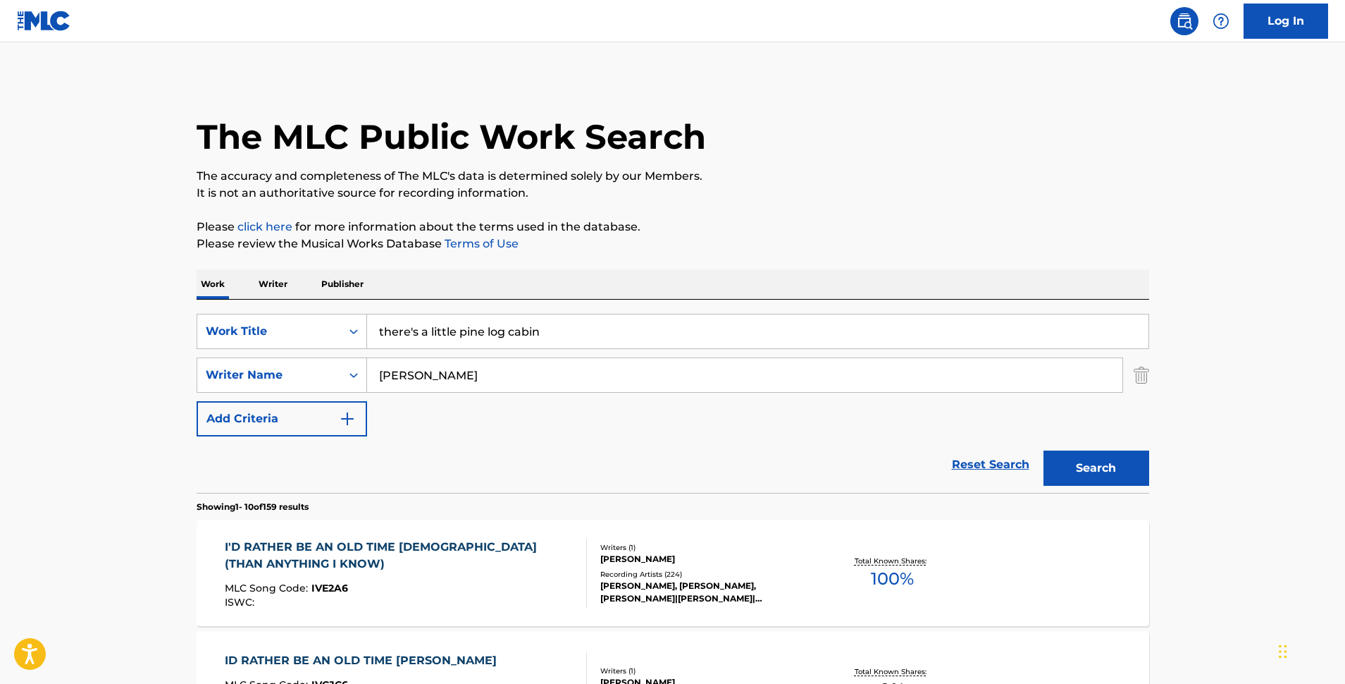
click at [1099, 472] on button "Search" at bounding box center [1097, 467] width 106 height 35
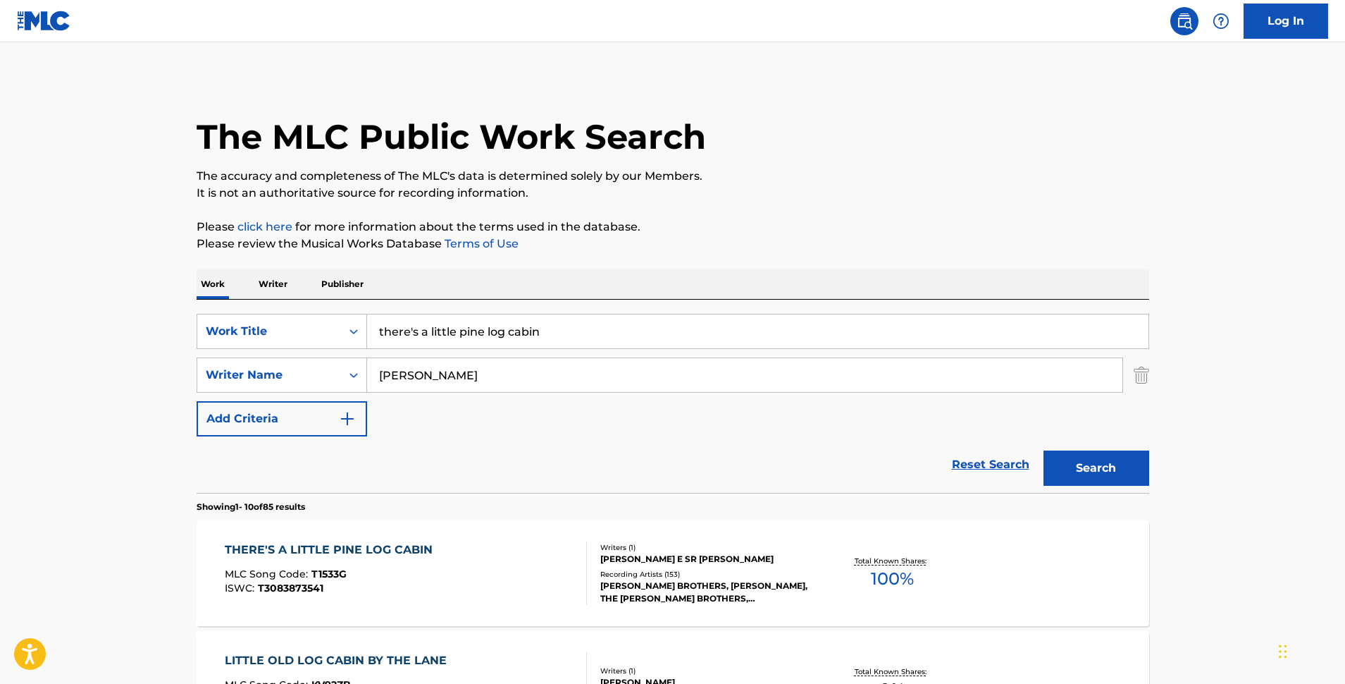
click at [640, 548] on div "Writers ( 1 )" at bounding box center [706, 547] width 213 height 11
